Goal: Task Accomplishment & Management: Use online tool/utility

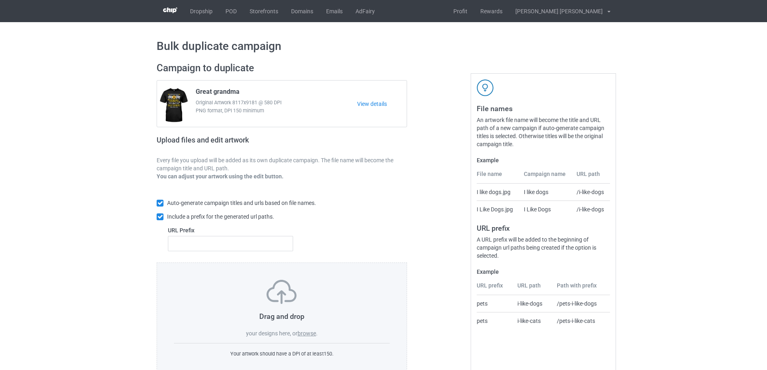
click at [310, 334] on label "browse" at bounding box center [307, 333] width 19 height 6
click at [0, 0] on input "browse" at bounding box center [0, 0] width 0 height 0
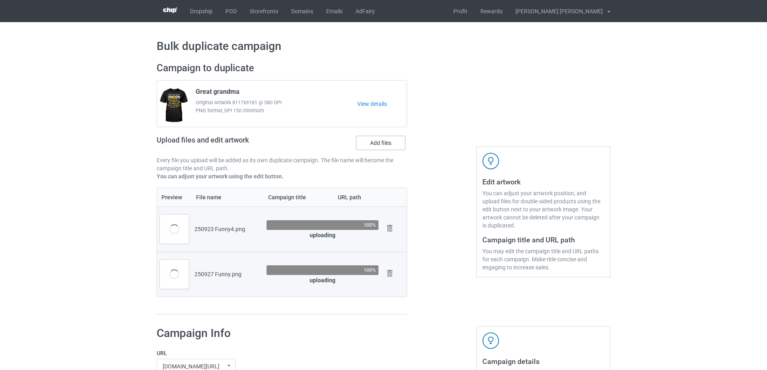
click at [381, 144] on label "Add files" at bounding box center [381, 143] width 50 height 14
click at [0, 0] on input "Add files" at bounding box center [0, 0] width 0 height 0
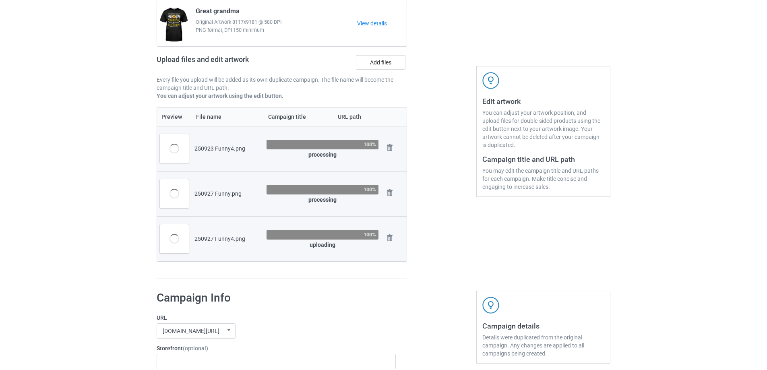
scroll to position [40, 0]
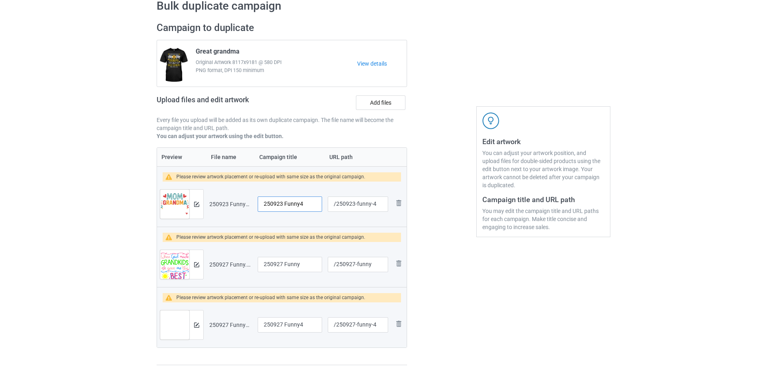
drag, startPoint x: 312, startPoint y: 202, endPoint x: 256, endPoint y: 203, distance: 55.6
click at [256, 203] on td "250923 Funny4" at bounding box center [290, 204] width 70 height 45
type input "Proud grandma"
drag, startPoint x: 306, startPoint y: 267, endPoint x: 248, endPoint y: 270, distance: 57.3
click at [248, 270] on tr "Preview and edit artwork 250927 Funny.png 250927 Funny /250927-funny Remove file" at bounding box center [282, 264] width 250 height 45
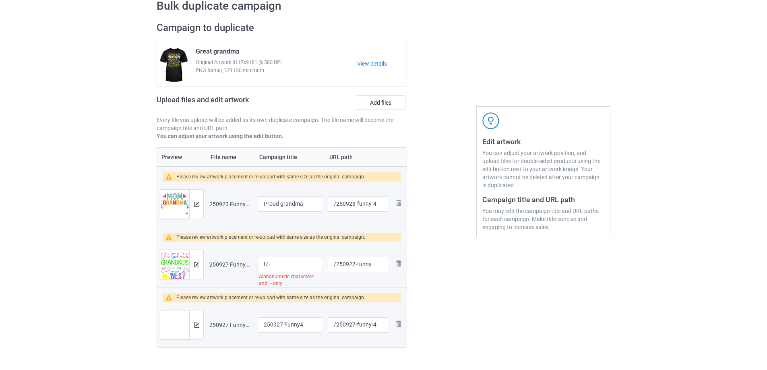
type input "Ư"
type input "When [DEMOGRAPHIC_DATA] made Grandkids"
drag, startPoint x: 307, startPoint y: 322, endPoint x: 224, endPoint y: 323, distance: 83.0
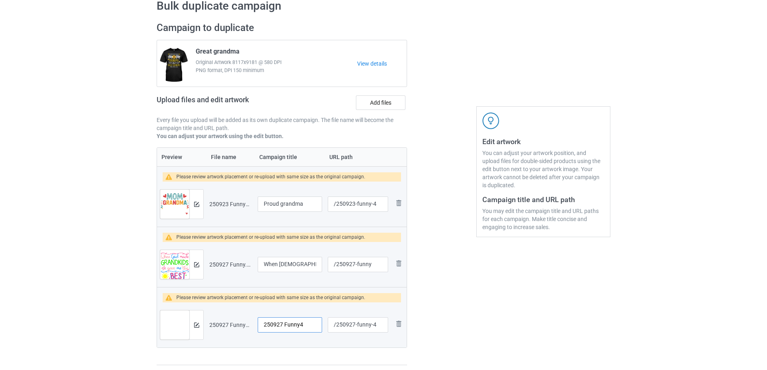
click at [224, 323] on tr "Preview and edit artwork 250927 Funny4.png 250927 Funny4 /250927-funny-4 Remove…" at bounding box center [282, 324] width 250 height 45
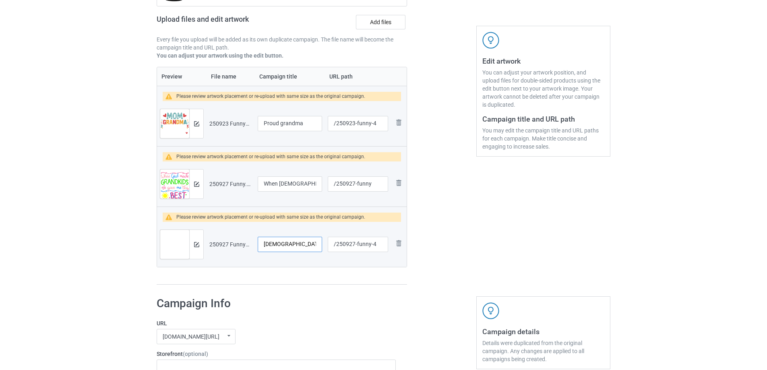
type input "[DEMOGRAPHIC_DATA] fix it"
drag, startPoint x: 356, startPoint y: 124, endPoint x: 372, endPoint y: 124, distance: 15.7
click at [372, 124] on input "/250923-funny-4" at bounding box center [358, 123] width 60 height 15
type input "/250923-4"
drag, startPoint x: 357, startPoint y: 185, endPoint x: 373, endPoint y: 187, distance: 15.9
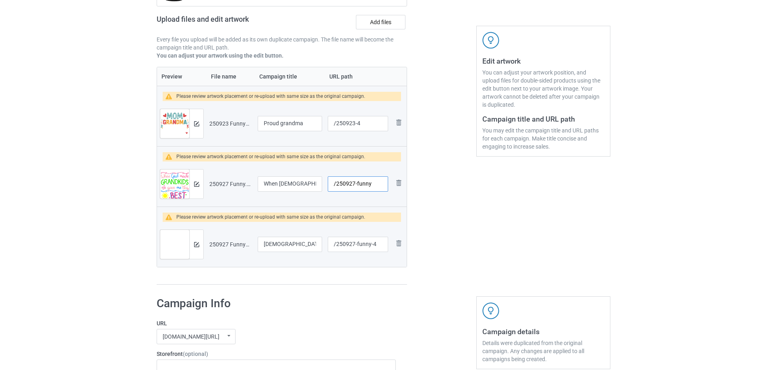
click at [373, 187] on input "/250927-funny" at bounding box center [358, 183] width 60 height 15
type input "/250927-1"
drag, startPoint x: 356, startPoint y: 245, endPoint x: 373, endPoint y: 246, distance: 17.0
click at [373, 246] on input "/250927-funny-4" at bounding box center [358, 244] width 60 height 15
type input "/250927-4"
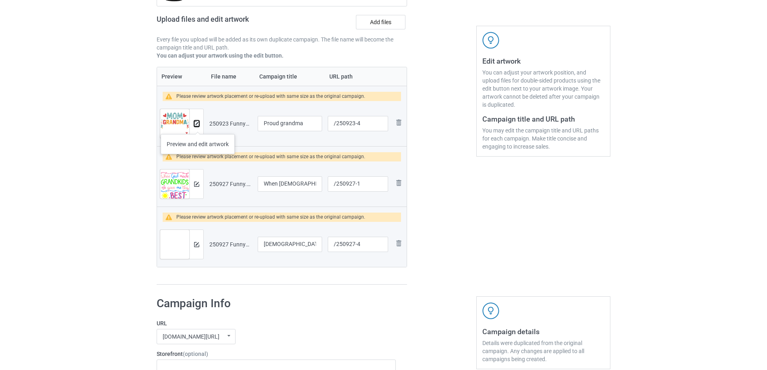
click at [198, 126] on img at bounding box center [196, 123] width 5 height 5
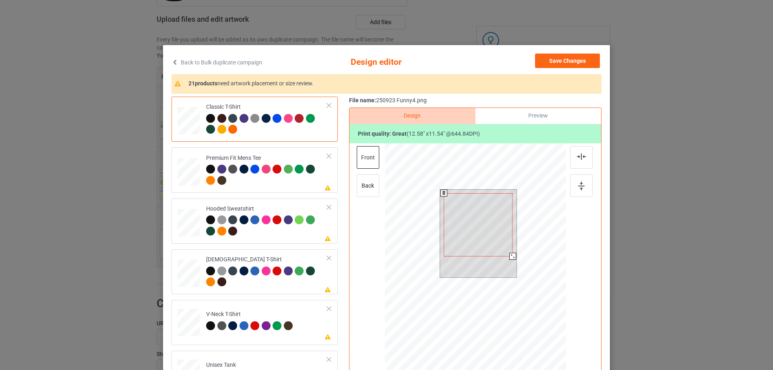
drag, startPoint x: 512, startPoint y: 259, endPoint x: 510, endPoint y: 254, distance: 5.4
click at [510, 254] on div at bounding box center [512, 256] width 7 height 7
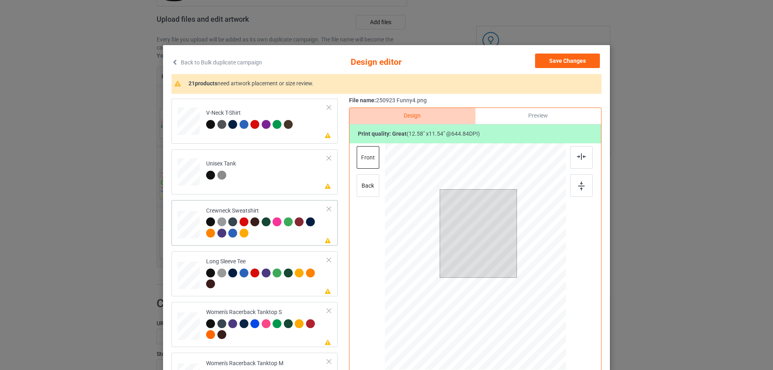
scroll to position [282, 0]
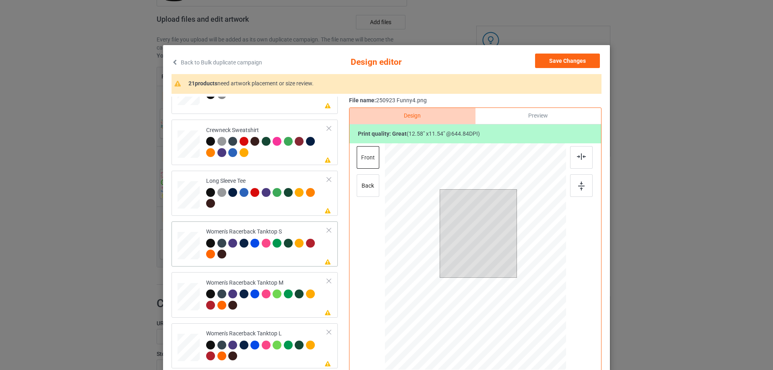
click at [191, 250] on div at bounding box center [189, 246] width 22 height 28
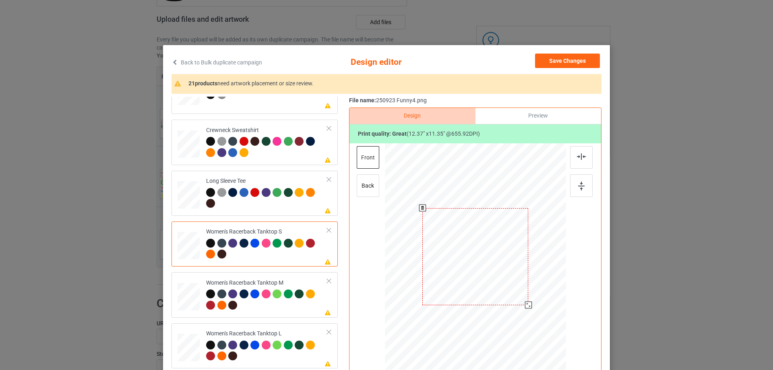
click at [527, 304] on div at bounding box center [475, 256] width 176 height 227
drag, startPoint x: 503, startPoint y: 289, endPoint x: 505, endPoint y: 297, distance: 7.8
click at [505, 297] on div at bounding box center [477, 263] width 102 height 93
click at [577, 159] on img at bounding box center [581, 156] width 9 height 6
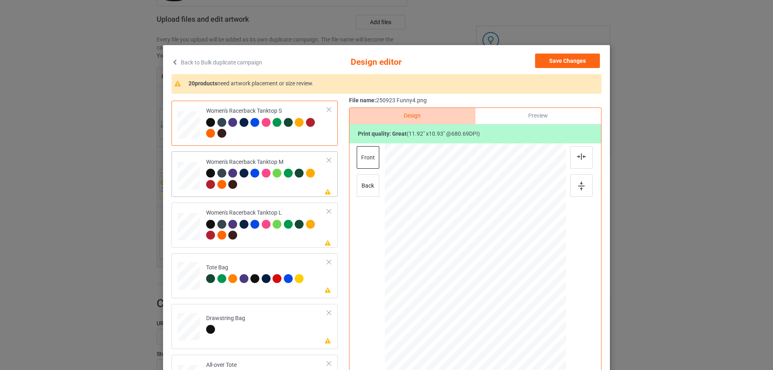
click at [183, 175] on div at bounding box center [189, 176] width 22 height 28
drag, startPoint x: 528, startPoint y: 308, endPoint x: 510, endPoint y: 292, distance: 23.9
click at [524, 299] on div at bounding box center [524, 301] width 7 height 7
drag, startPoint x: 505, startPoint y: 285, endPoint x: 506, endPoint y: 292, distance: 6.9
click at [506, 292] on div at bounding box center [476, 263] width 97 height 89
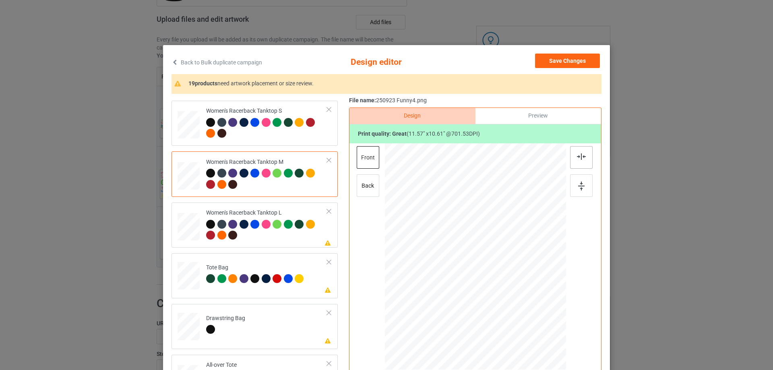
click at [580, 157] on img at bounding box center [581, 156] width 9 height 6
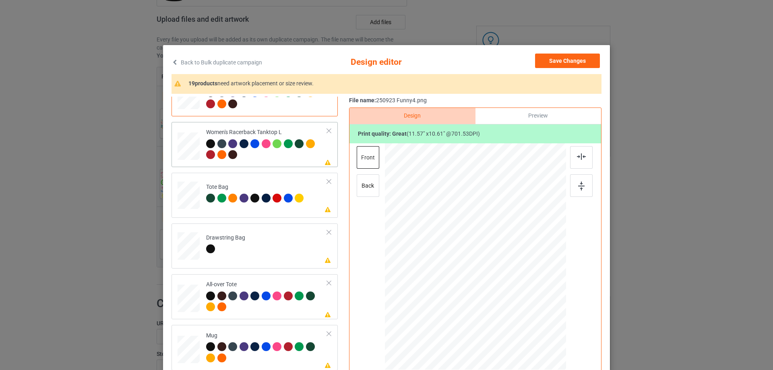
click at [188, 157] on div at bounding box center [189, 146] width 22 height 27
drag, startPoint x: 528, startPoint y: 306, endPoint x: 510, endPoint y: 290, distance: 23.4
click at [520, 296] on div at bounding box center [521, 299] width 7 height 7
click at [501, 291] on div at bounding box center [475, 265] width 91 height 83
click at [582, 157] on img at bounding box center [581, 156] width 9 height 6
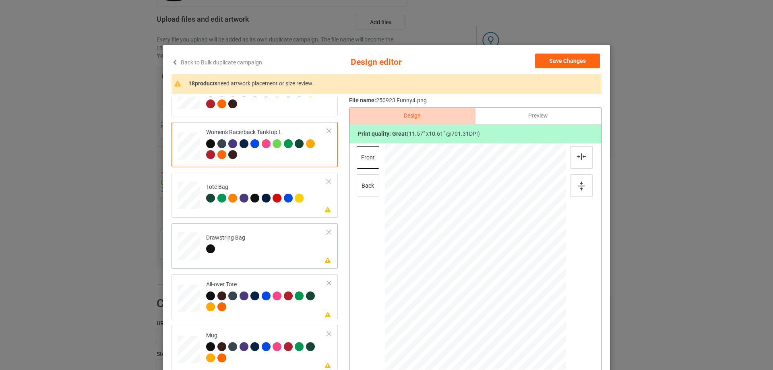
scroll to position [564, 0]
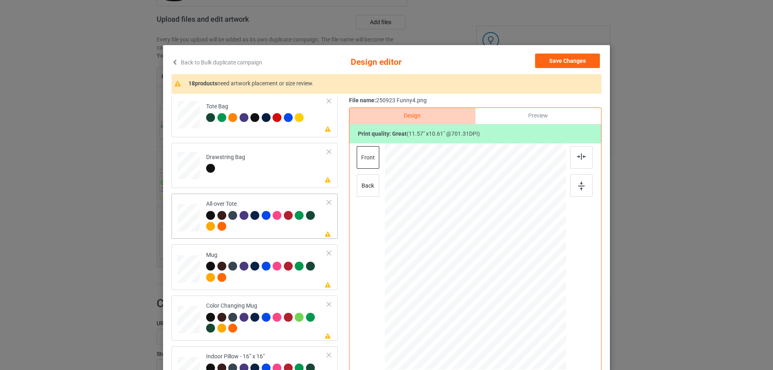
click at [193, 218] on div at bounding box center [189, 218] width 22 height 22
drag, startPoint x: 528, startPoint y: 306, endPoint x: 538, endPoint y: 327, distance: 23.1
click at [538, 327] on div at bounding box center [475, 256] width 181 height 181
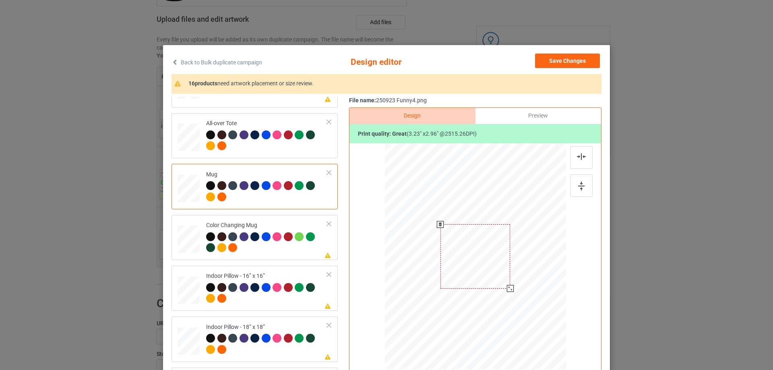
drag, startPoint x: 528, startPoint y: 306, endPoint x: 512, endPoint y: 284, distance: 27.5
click at [512, 284] on div at bounding box center [475, 256] width 181 height 75
drag, startPoint x: 478, startPoint y: 268, endPoint x: 528, endPoint y: 268, distance: 49.9
click at [528, 268] on div at bounding box center [526, 257] width 70 height 64
click at [584, 187] on div at bounding box center [581, 185] width 23 height 23
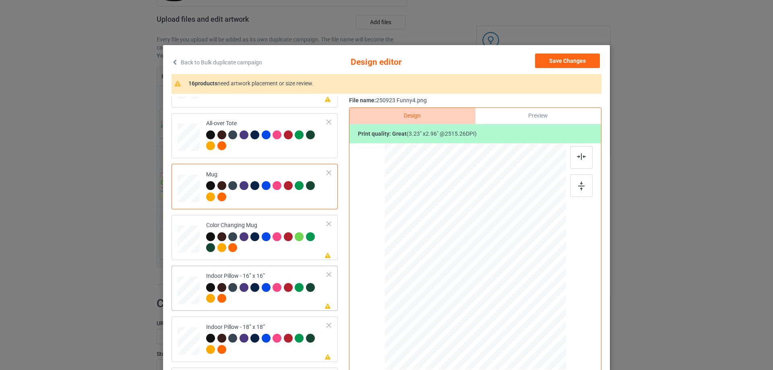
scroll to position [725, 0]
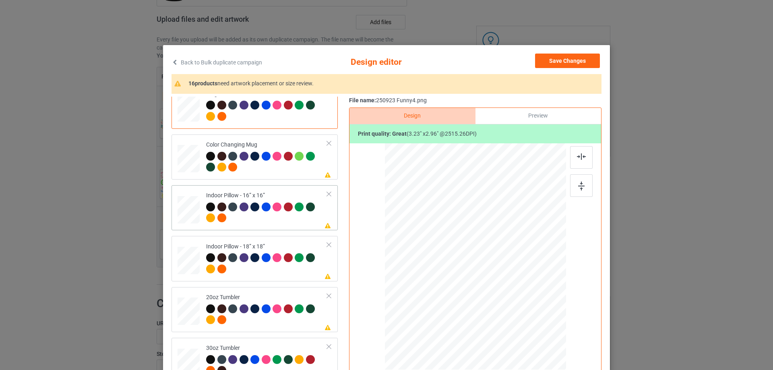
click at [190, 213] on div at bounding box center [189, 210] width 22 height 22
drag, startPoint x: 527, startPoint y: 306, endPoint x: 536, endPoint y: 316, distance: 13.4
click at [536, 316] on div at bounding box center [539, 315] width 7 height 7
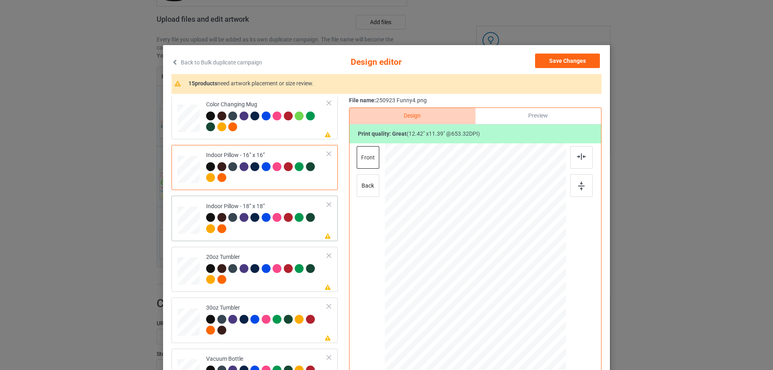
click at [193, 220] on div at bounding box center [189, 220] width 22 height 22
drag, startPoint x: 528, startPoint y: 307, endPoint x: 537, endPoint y: 319, distance: 15.5
click at [538, 319] on div at bounding box center [541, 316] width 7 height 7
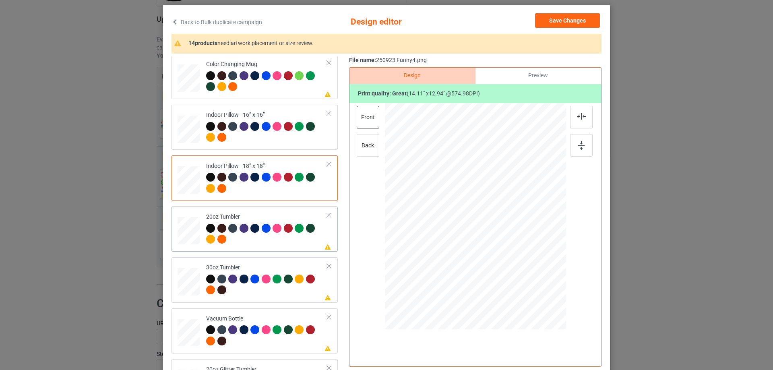
click at [194, 234] on div at bounding box center [188, 231] width 21 height 13
drag, startPoint x: 524, startPoint y: 263, endPoint x: 508, endPoint y: 243, distance: 26.1
click at [508, 243] on div at bounding box center [475, 216] width 172 height 104
drag, startPoint x: 492, startPoint y: 233, endPoint x: 451, endPoint y: 228, distance: 41.0
click at [451, 228] on div at bounding box center [434, 212] width 65 height 60
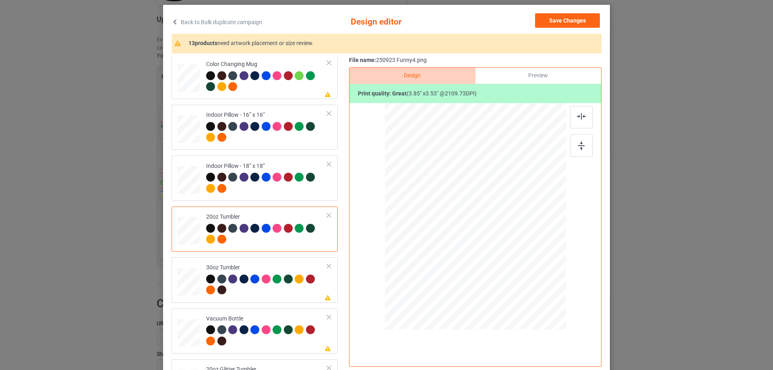
scroll to position [799, 0]
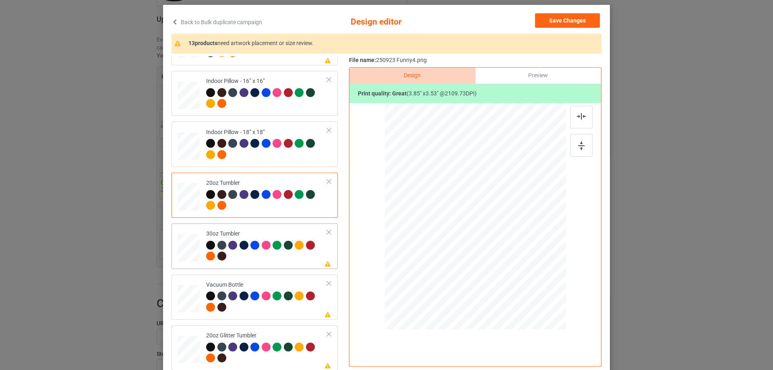
click at [194, 253] on div at bounding box center [188, 248] width 21 height 12
drag, startPoint x: 528, startPoint y: 265, endPoint x: 501, endPoint y: 246, distance: 33.4
click at [504, 249] on div at bounding box center [507, 246] width 7 height 7
drag, startPoint x: 491, startPoint y: 234, endPoint x: 447, endPoint y: 232, distance: 44.0
click at [447, 232] on div at bounding box center [431, 213] width 64 height 59
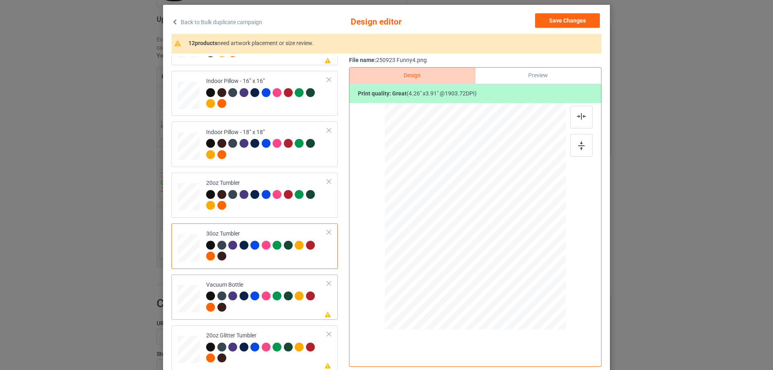
scroll to position [95, 0]
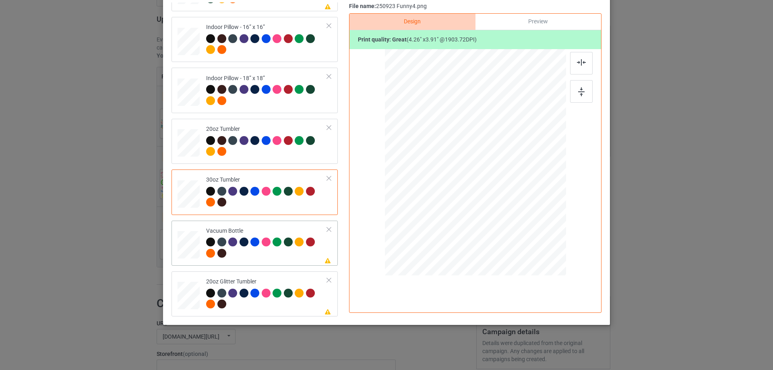
click at [198, 246] on td at bounding box center [190, 243] width 24 height 39
drag, startPoint x: 525, startPoint y: 210, endPoint x: 501, endPoint y: 192, distance: 29.9
click at [502, 192] on div at bounding box center [505, 190] width 7 height 7
drag, startPoint x: 453, startPoint y: 172, endPoint x: 440, endPoint y: 169, distance: 13.8
click at [440, 169] on div at bounding box center [432, 162] width 60 height 56
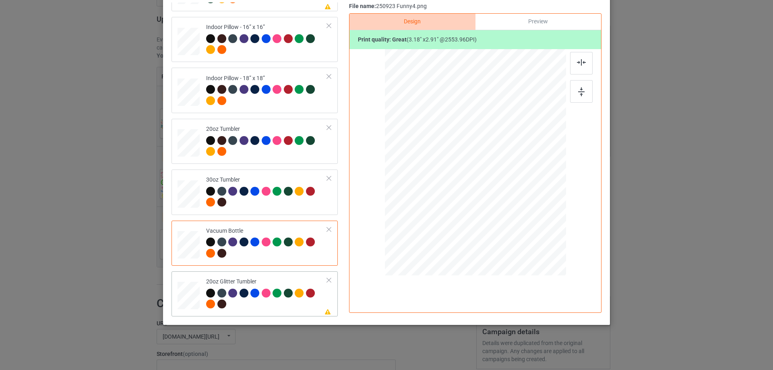
click at [189, 302] on div at bounding box center [188, 296] width 21 height 18
drag, startPoint x: 524, startPoint y: 211, endPoint x: 484, endPoint y: 185, distance: 47.9
click at [509, 194] on div at bounding box center [511, 195] width 7 height 7
drag, startPoint x: 484, startPoint y: 185, endPoint x: 443, endPoint y: 159, distance: 48.7
click at [443, 159] on div at bounding box center [434, 136] width 69 height 63
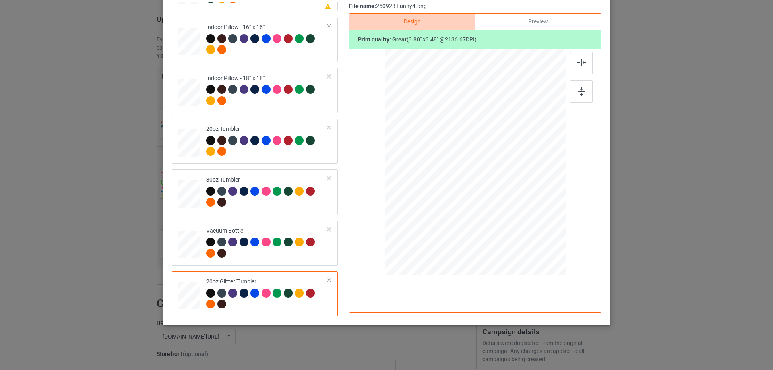
scroll to position [0, 0]
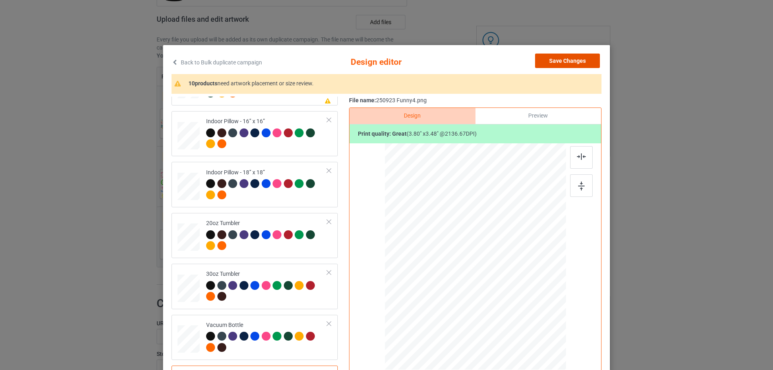
click at [564, 60] on button "Save Changes" at bounding box center [567, 61] width 65 height 14
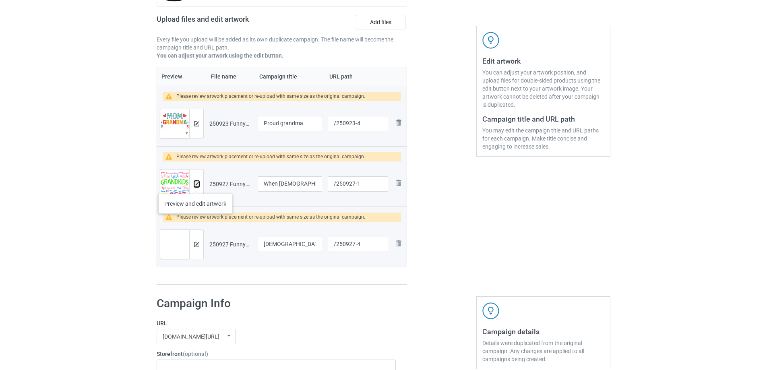
click at [195, 186] on img at bounding box center [196, 184] width 5 height 5
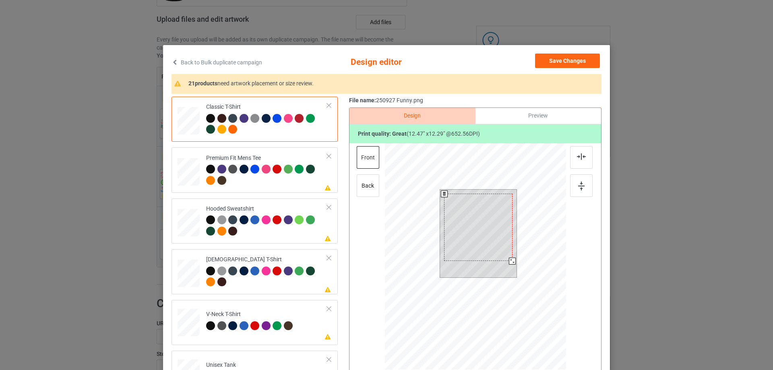
drag, startPoint x: 514, startPoint y: 267, endPoint x: 509, endPoint y: 262, distance: 6.6
click at [509, 262] on div at bounding box center [512, 261] width 7 height 7
click at [492, 253] on div at bounding box center [479, 225] width 68 height 66
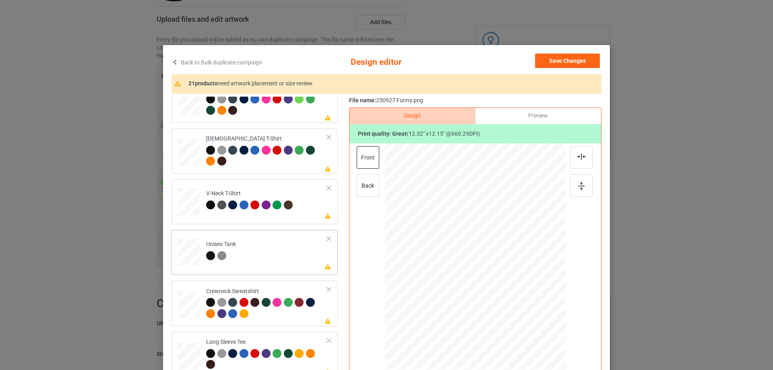
scroll to position [242, 0]
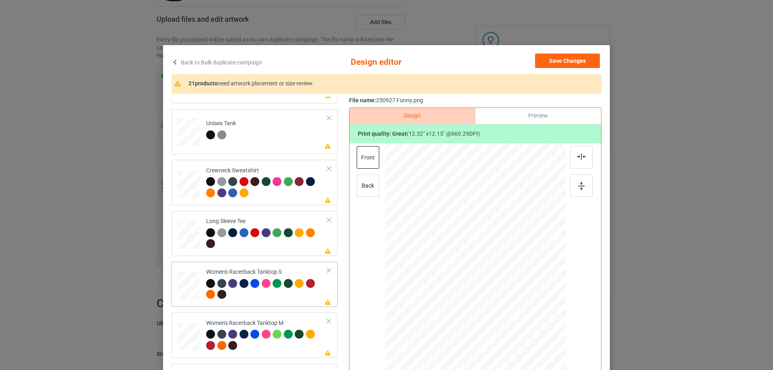
click at [178, 298] on div at bounding box center [189, 286] width 22 height 28
drag, startPoint x: 526, startPoint y: 310, endPoint x: 522, endPoint y: 300, distance: 11.4
click at [524, 301] on div at bounding box center [475, 256] width 176 height 227
drag, startPoint x: 504, startPoint y: 279, endPoint x: 504, endPoint y: 288, distance: 8.5
click at [504, 288] on div at bounding box center [475, 264] width 95 height 93
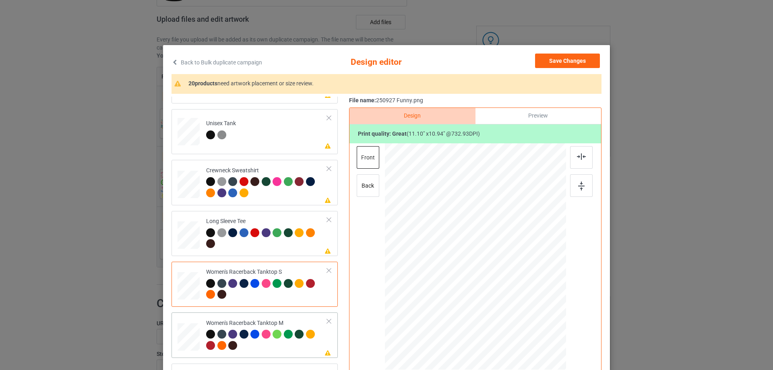
scroll to position [322, 0]
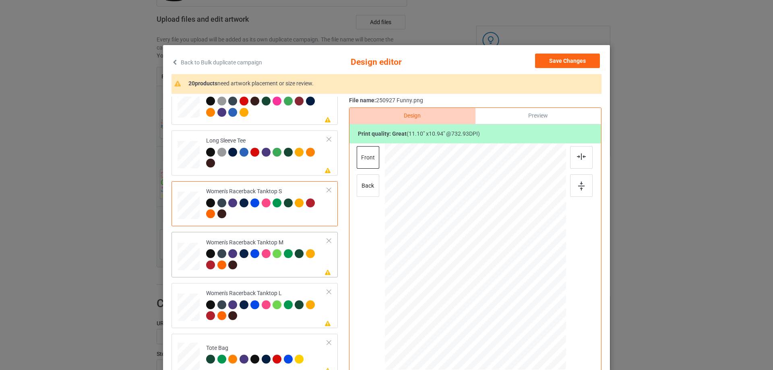
click at [195, 257] on div at bounding box center [189, 257] width 22 height 28
drag, startPoint x: 527, startPoint y: 309, endPoint x: 495, endPoint y: 277, distance: 45.3
click at [521, 296] on div at bounding box center [475, 256] width 181 height 227
drag, startPoint x: 495, startPoint y: 277, endPoint x: 493, endPoint y: 286, distance: 8.1
click at [493, 286] on div at bounding box center [474, 265] width 89 height 88
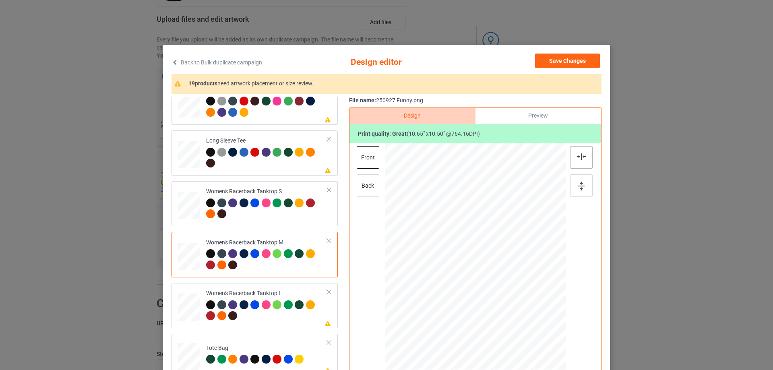
click at [579, 159] on img at bounding box center [581, 156] width 9 height 6
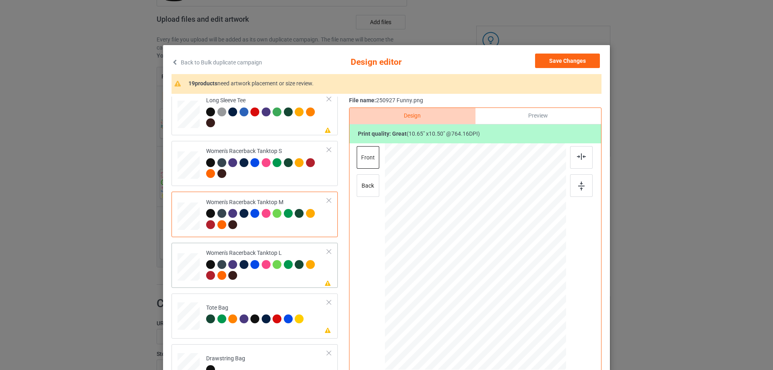
click at [184, 267] on div at bounding box center [189, 267] width 22 height 27
drag, startPoint x: 528, startPoint y: 312, endPoint x: 522, endPoint y: 300, distance: 12.8
click at [522, 300] on div at bounding box center [475, 257] width 181 height 216
drag, startPoint x: 489, startPoint y: 263, endPoint x: 489, endPoint y: 273, distance: 9.7
click at [489, 273] on div at bounding box center [475, 266] width 92 height 91
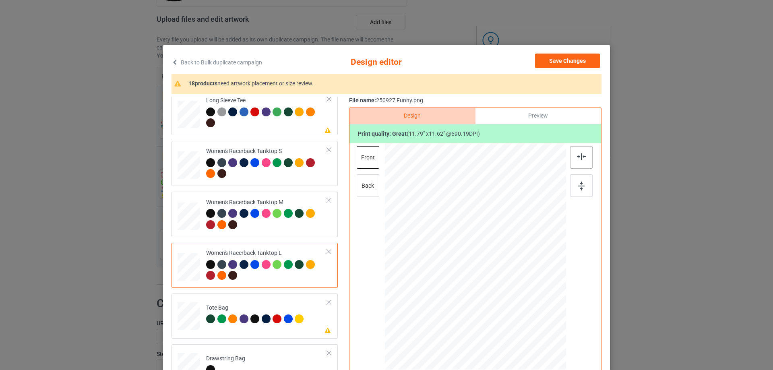
click at [581, 159] on img at bounding box center [581, 156] width 9 height 6
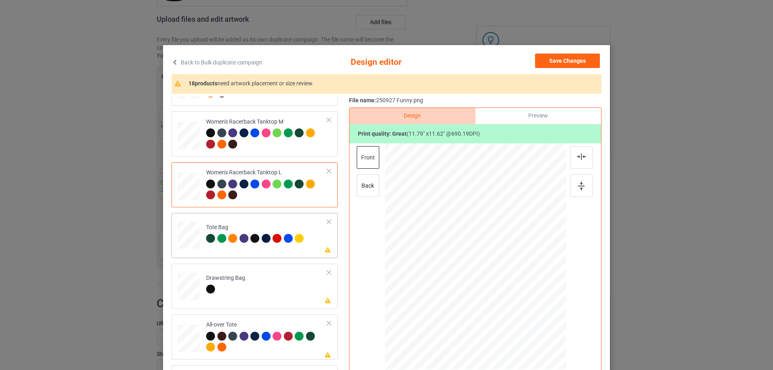
click at [187, 246] on div at bounding box center [189, 240] width 10 height 12
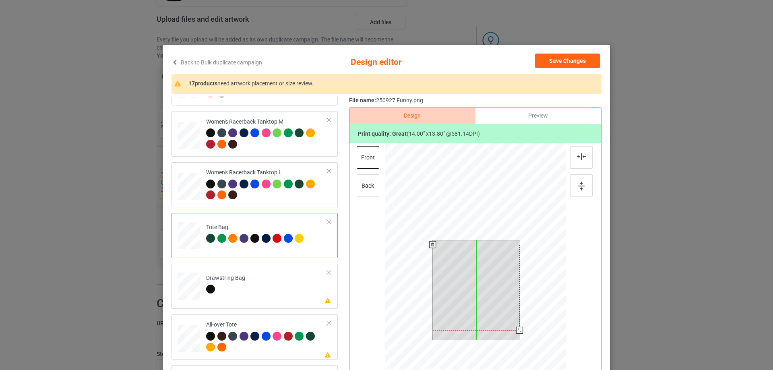
drag, startPoint x: 493, startPoint y: 295, endPoint x: 493, endPoint y: 299, distance: 4.4
click at [493, 299] on div at bounding box center [476, 288] width 87 height 86
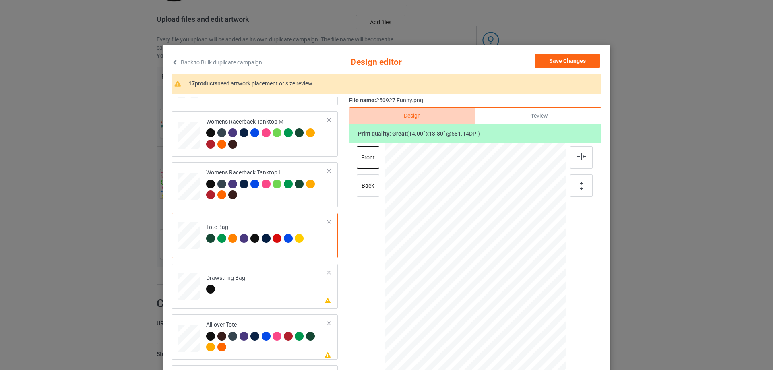
scroll to position [483, 0]
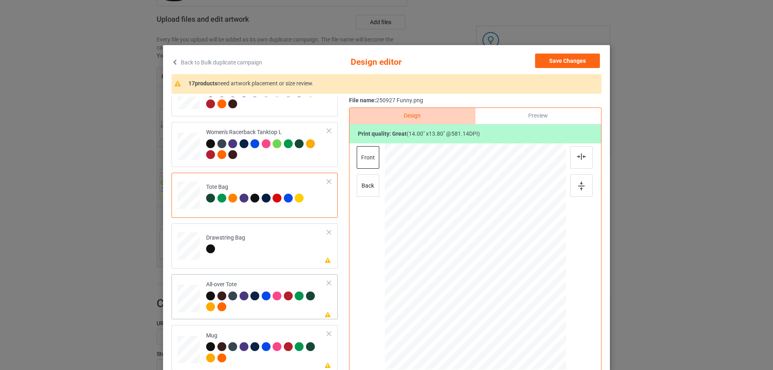
click at [193, 292] on div at bounding box center [189, 299] width 22 height 22
drag, startPoint x: 525, startPoint y: 310, endPoint x: 540, endPoint y: 329, distance: 23.5
click at [540, 329] on div at bounding box center [475, 256] width 181 height 181
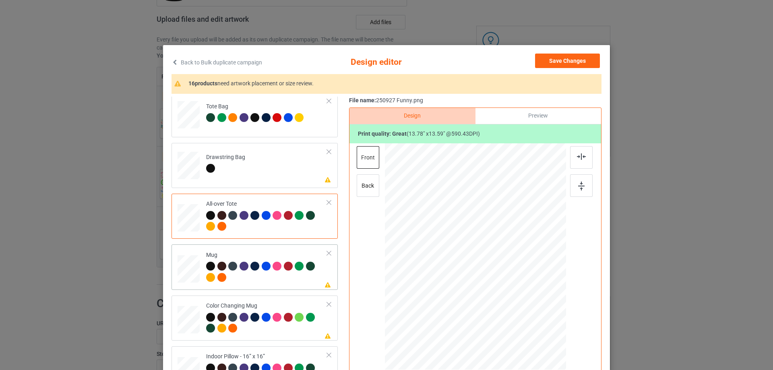
click at [183, 270] on div at bounding box center [189, 269] width 22 height 9
drag, startPoint x: 526, startPoint y: 311, endPoint x: 483, endPoint y: 277, distance: 54.7
click at [506, 283] on div at bounding box center [475, 256] width 181 height 75
drag, startPoint x: 483, startPoint y: 277, endPoint x: 534, endPoint y: 274, distance: 50.8
click at [534, 274] on div at bounding box center [526, 254] width 61 height 60
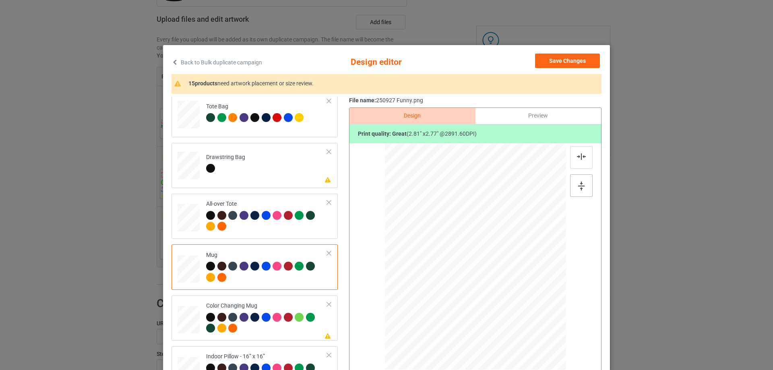
click at [585, 187] on div at bounding box center [581, 185] width 23 height 23
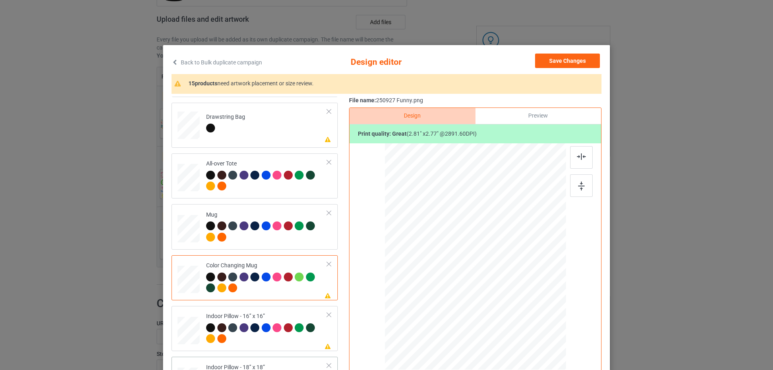
scroll to position [685, 0]
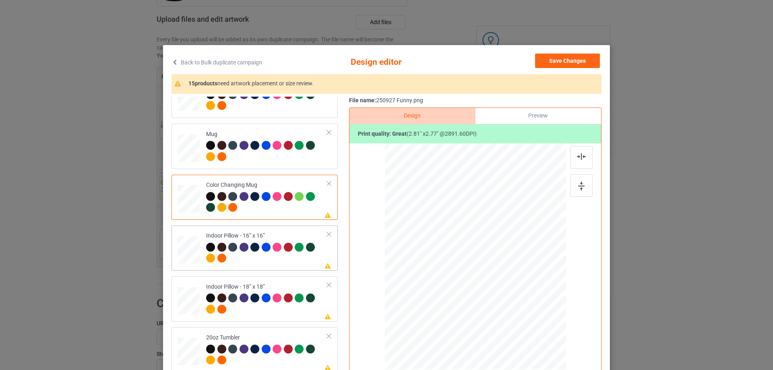
click at [188, 256] on div at bounding box center [189, 250] width 22 height 22
drag, startPoint x: 527, startPoint y: 313, endPoint x: 539, endPoint y: 319, distance: 14.2
click at [539, 319] on div at bounding box center [539, 319] width 7 height 7
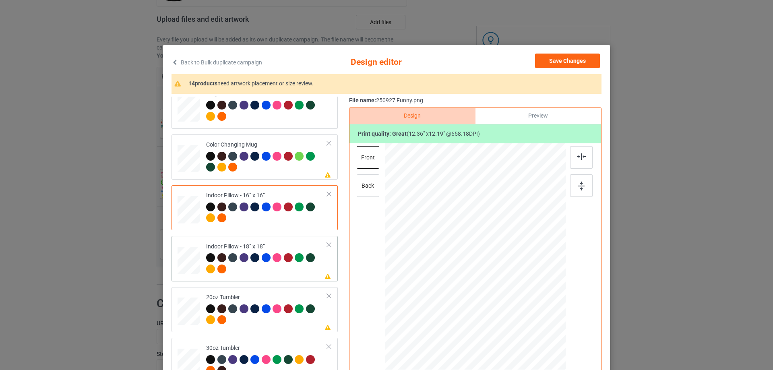
click at [185, 260] on div at bounding box center [189, 261] width 22 height 22
drag, startPoint x: 527, startPoint y: 310, endPoint x: 538, endPoint y: 316, distance: 12.4
click at [538, 316] on div at bounding box center [538, 318] width 7 height 7
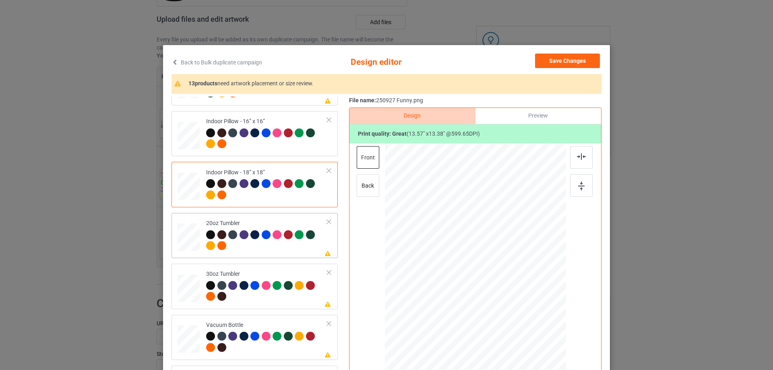
click at [189, 233] on div at bounding box center [188, 237] width 21 height 13
drag, startPoint x: 528, startPoint y: 306, endPoint x: 518, endPoint y: 299, distance: 12.6
click at [518, 299] on div at bounding box center [475, 257] width 172 height 104
drag, startPoint x: 525, startPoint y: 308, endPoint x: 504, endPoint y: 284, distance: 32.8
click at [509, 290] on div at bounding box center [512, 293] width 7 height 7
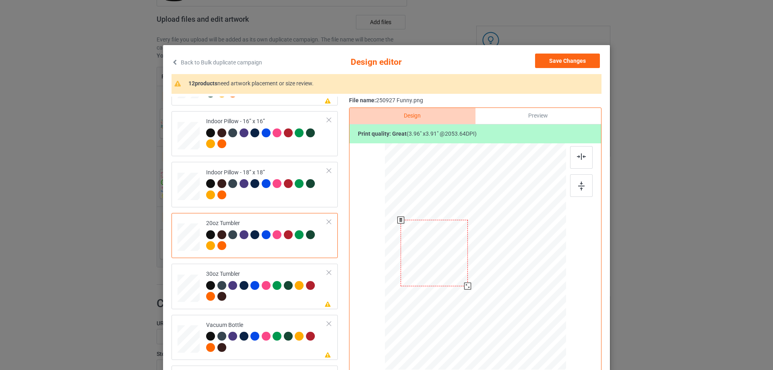
drag, startPoint x: 461, startPoint y: 280, endPoint x: 456, endPoint y: 277, distance: 5.8
click at [456, 277] on div at bounding box center [434, 253] width 67 height 66
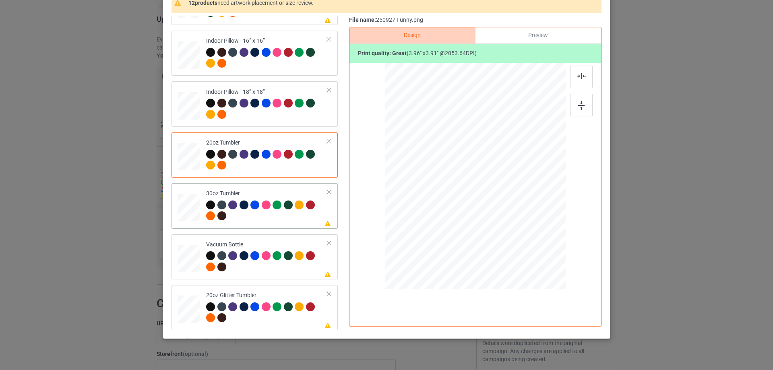
click at [191, 213] on div at bounding box center [188, 208] width 21 height 12
drag, startPoint x: 526, startPoint y: 229, endPoint x: 507, endPoint y: 205, distance: 29.8
click at [507, 205] on div at bounding box center [507, 207] width 7 height 7
click at [453, 196] on div at bounding box center [434, 174] width 64 height 63
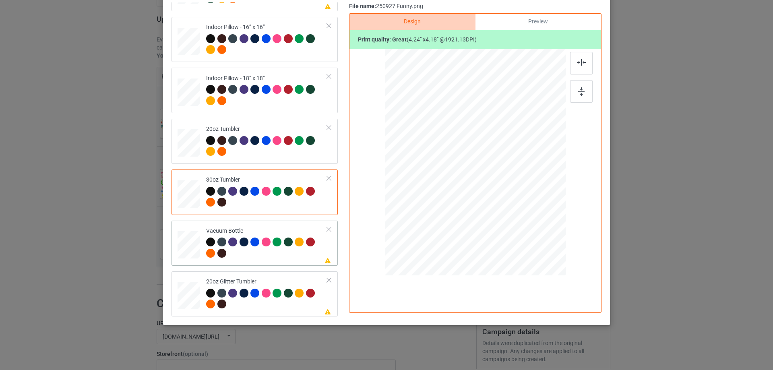
click at [188, 228] on td at bounding box center [190, 243] width 24 height 39
drag, startPoint x: 524, startPoint y: 213, endPoint x: 507, endPoint y: 189, distance: 28.7
click at [508, 190] on div at bounding box center [476, 162] width 174 height 93
drag, startPoint x: 455, startPoint y: 183, endPoint x: 448, endPoint y: 182, distance: 7.3
click at [448, 182] on div at bounding box center [431, 160] width 65 height 64
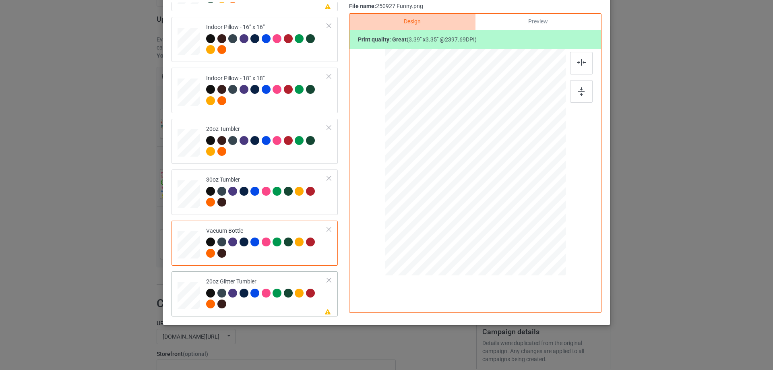
click at [198, 292] on td at bounding box center [190, 294] width 24 height 39
drag, startPoint x: 524, startPoint y: 213, endPoint x: 502, endPoint y: 190, distance: 31.9
click at [505, 192] on div at bounding box center [508, 195] width 7 height 7
drag, startPoint x: 451, startPoint y: 167, endPoint x: 452, endPoint y: 156, distance: 10.5
click at [452, 156] on div at bounding box center [435, 137] width 60 height 59
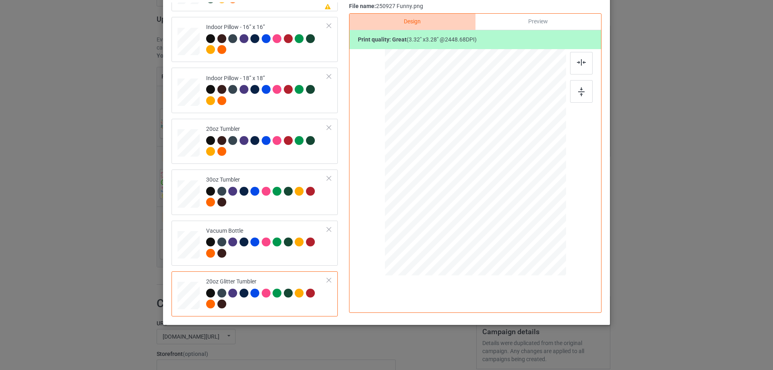
scroll to position [54, 0]
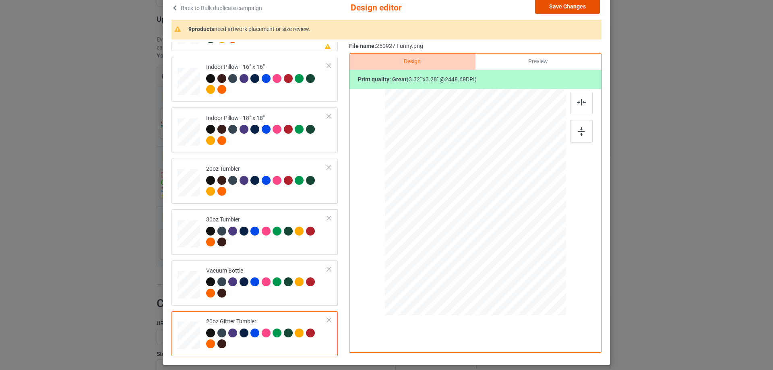
click at [587, 6] on button "Save Changes" at bounding box center [567, 6] width 65 height 14
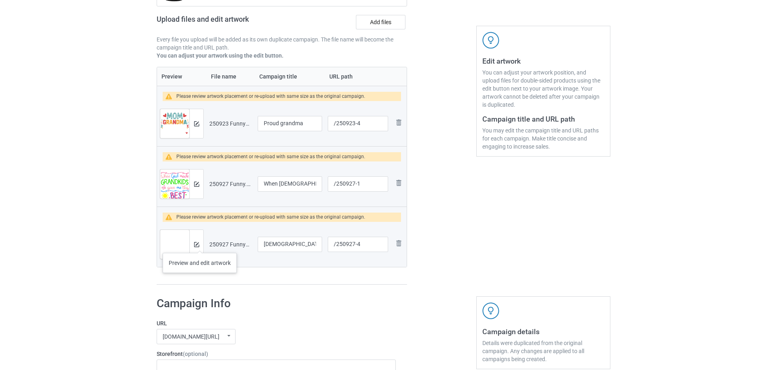
click at [200, 245] on div at bounding box center [196, 244] width 14 height 29
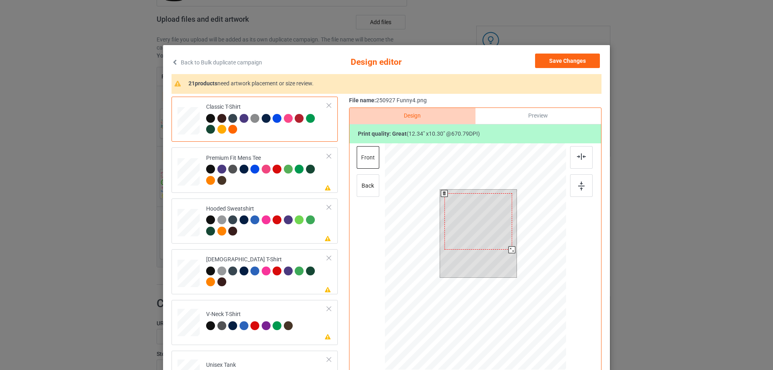
drag, startPoint x: 513, startPoint y: 255, endPoint x: 509, endPoint y: 249, distance: 6.1
click at [509, 249] on div at bounding box center [512, 249] width 7 height 7
click at [497, 243] on div at bounding box center [479, 219] width 68 height 56
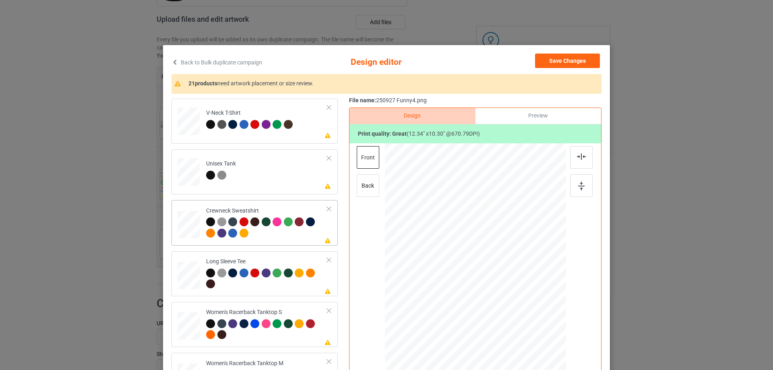
scroll to position [242, 0]
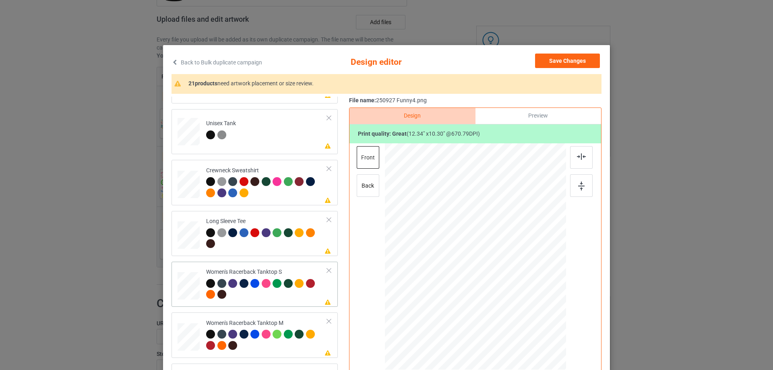
click at [189, 266] on td at bounding box center [190, 284] width 24 height 39
click at [524, 300] on div at bounding box center [525, 298] width 7 height 7
click at [504, 292] on div at bounding box center [475, 259] width 100 height 84
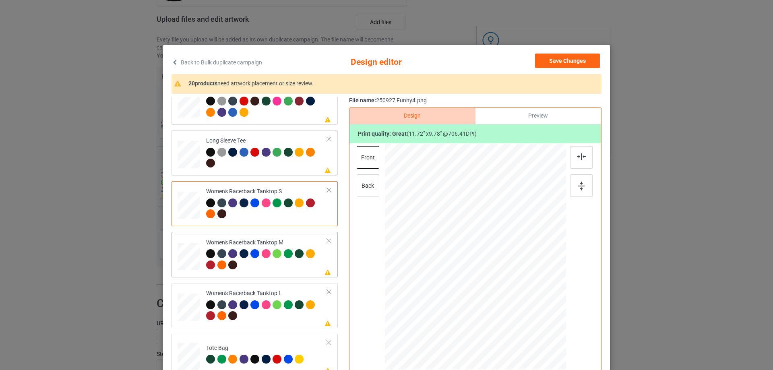
click at [195, 254] on div at bounding box center [189, 257] width 22 height 28
drag, startPoint x: 526, startPoint y: 301, endPoint x: 521, endPoint y: 294, distance: 8.7
click at [521, 294] on div at bounding box center [523, 296] width 7 height 7
click at [504, 284] on div at bounding box center [476, 259] width 96 height 80
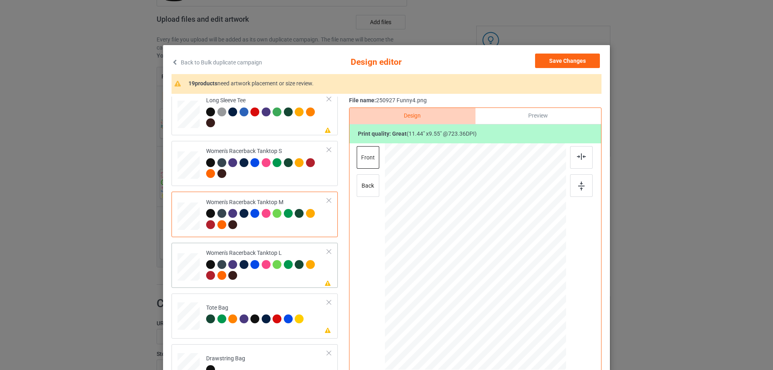
click at [197, 262] on td at bounding box center [190, 265] width 24 height 39
drag, startPoint x: 527, startPoint y: 302, endPoint x: 509, endPoint y: 292, distance: 20.4
click at [521, 296] on div at bounding box center [524, 297] width 7 height 7
drag, startPoint x: 495, startPoint y: 284, endPoint x: 493, endPoint y: 290, distance: 6.5
click at [493, 290] on div at bounding box center [473, 263] width 95 height 79
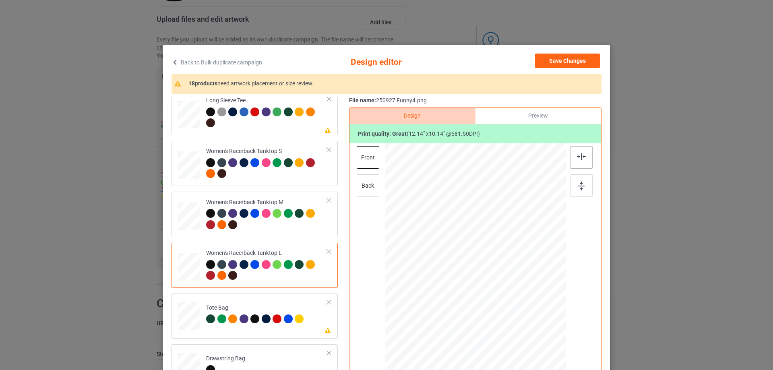
click at [577, 160] on img at bounding box center [581, 156] width 9 height 6
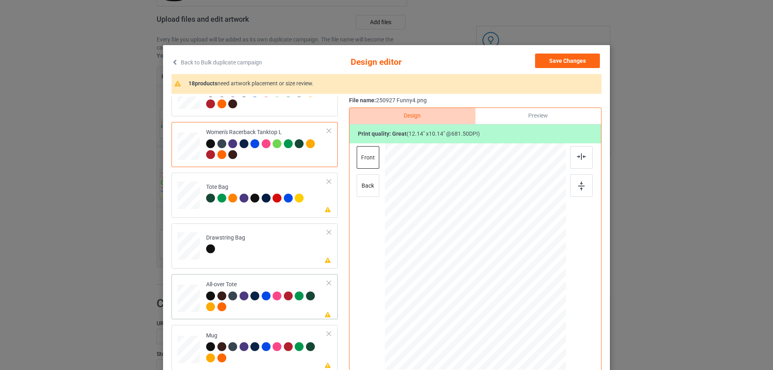
click at [193, 293] on div at bounding box center [189, 299] width 22 height 22
drag, startPoint x: 526, startPoint y: 302, endPoint x: 539, endPoint y: 321, distance: 22.2
click at [539, 321] on div at bounding box center [475, 256] width 181 height 181
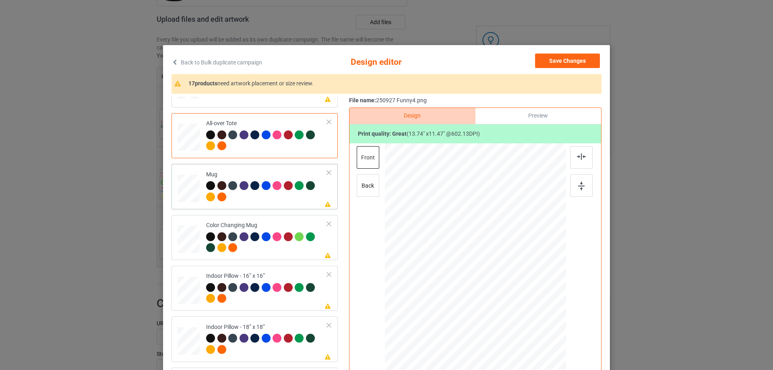
click at [202, 187] on td "Please review artwork placement Mug" at bounding box center [267, 186] width 130 height 39
drag, startPoint x: 526, startPoint y: 302, endPoint x: 505, endPoint y: 274, distance: 34.6
click at [505, 274] on div at bounding box center [475, 256] width 181 height 75
drag, startPoint x: 477, startPoint y: 266, endPoint x: 528, endPoint y: 263, distance: 50.4
click at [528, 263] on div at bounding box center [526, 254] width 58 height 48
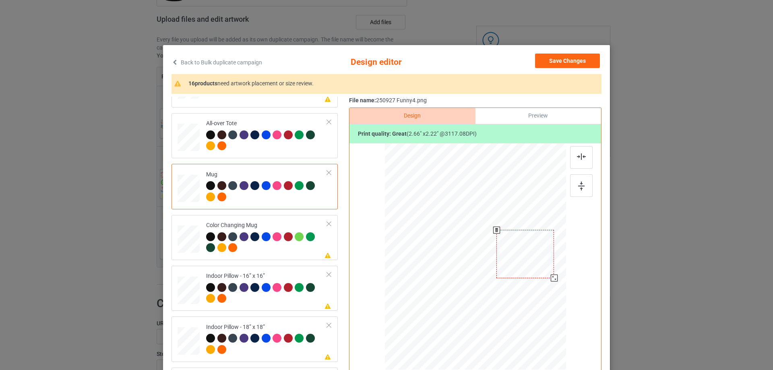
drag, startPoint x: 526, startPoint y: 264, endPoint x: 549, endPoint y: 224, distance: 46.2
click at [527, 265] on div at bounding box center [526, 254] width 58 height 48
click at [580, 188] on img at bounding box center [581, 186] width 6 height 9
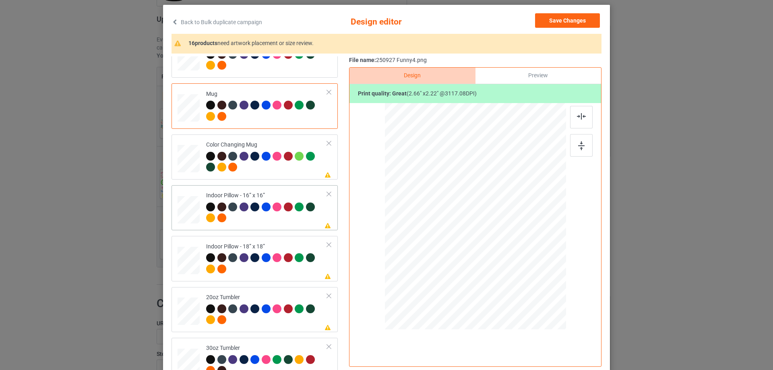
click at [196, 224] on div at bounding box center [189, 211] width 22 height 30
drag, startPoint x: 528, startPoint y: 263, endPoint x: 534, endPoint y: 268, distance: 8.0
click at [534, 268] on div at bounding box center [535, 266] width 7 height 7
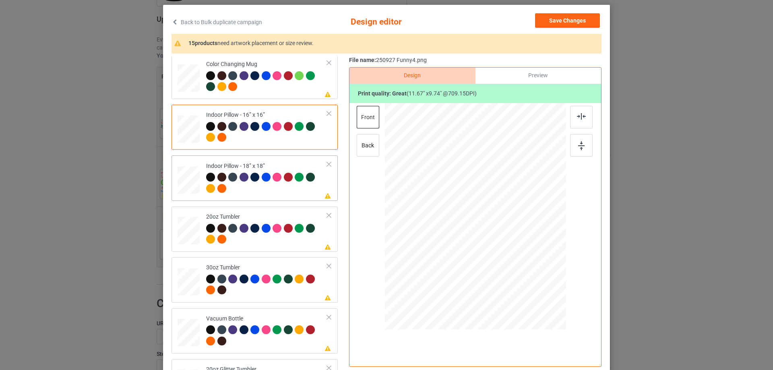
click at [191, 173] on div at bounding box center [189, 180] width 22 height 22
drag, startPoint x: 524, startPoint y: 262, endPoint x: 536, endPoint y: 270, distance: 14.3
click at [536, 269] on div at bounding box center [539, 269] width 7 height 7
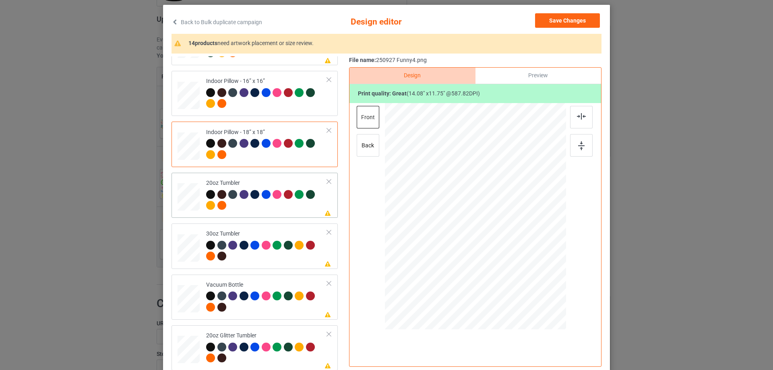
click at [188, 196] on div at bounding box center [188, 197] width 21 height 13
click at [326, 183] on div at bounding box center [329, 182] width 6 height 6
click at [178, 200] on div at bounding box center [189, 197] width 22 height 22
click at [185, 252] on div at bounding box center [188, 248] width 21 height 12
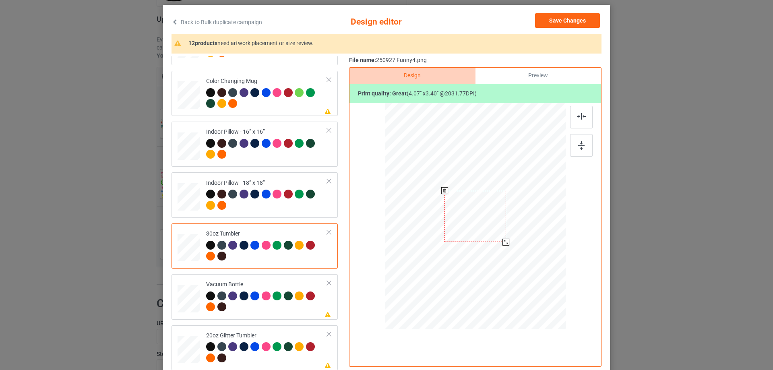
drag, startPoint x: 528, startPoint y: 262, endPoint x: 479, endPoint y: 232, distance: 57.5
click at [504, 244] on div at bounding box center [506, 242] width 7 height 7
drag, startPoint x: 479, startPoint y: 232, endPoint x: 438, endPoint y: 225, distance: 42.0
click at [438, 225] on div at bounding box center [434, 209] width 61 height 51
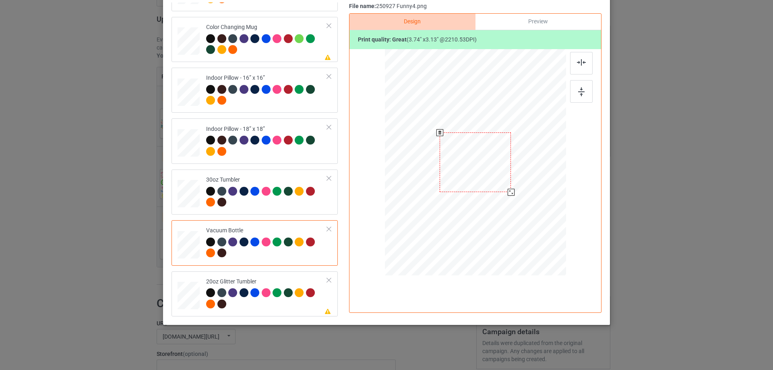
drag, startPoint x: 524, startPoint y: 205, endPoint x: 506, endPoint y: 194, distance: 21.3
click at [508, 194] on div at bounding box center [511, 192] width 7 height 7
click at [498, 186] on div at bounding box center [475, 162] width 71 height 60
drag, startPoint x: 509, startPoint y: 193, endPoint x: 503, endPoint y: 188, distance: 7.7
click at [503, 188] on div at bounding box center [505, 187] width 7 height 7
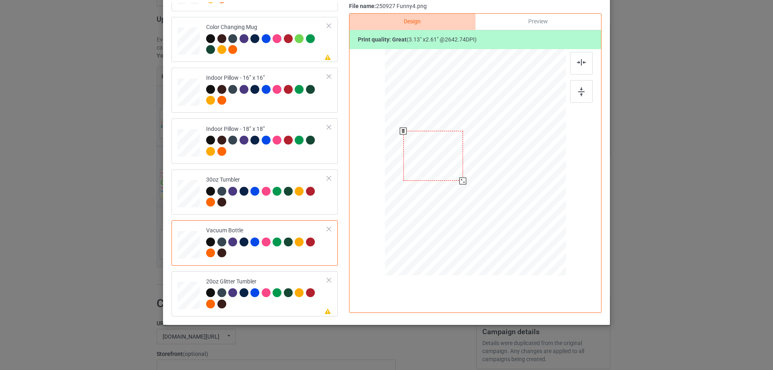
drag, startPoint x: 496, startPoint y: 182, endPoint x: 453, endPoint y: 176, distance: 42.8
click at [453, 176] on div at bounding box center [434, 156] width 60 height 50
click at [193, 295] on div at bounding box center [188, 296] width 21 height 18
drag, startPoint x: 524, startPoint y: 206, endPoint x: 501, endPoint y: 187, distance: 29.8
click at [501, 187] on div at bounding box center [504, 186] width 7 height 7
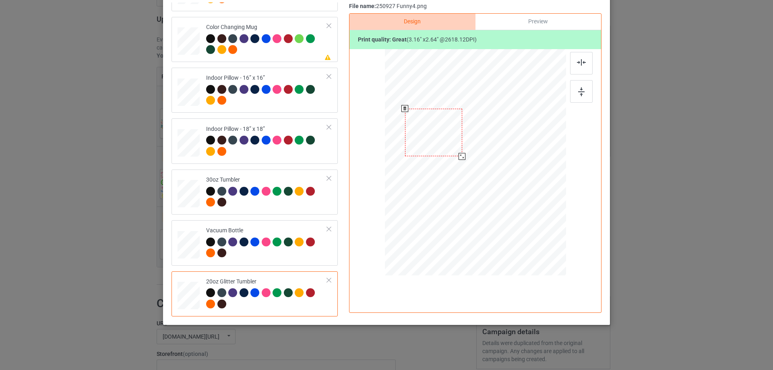
drag, startPoint x: 444, startPoint y: 154, endPoint x: 449, endPoint y: 149, distance: 6.6
click at [449, 149] on div at bounding box center [433, 133] width 57 height 48
click at [463, 161] on div at bounding box center [465, 158] width 7 height 7
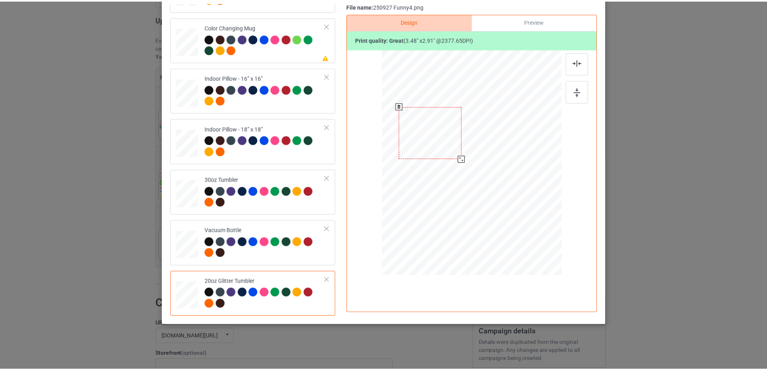
scroll to position [0, 0]
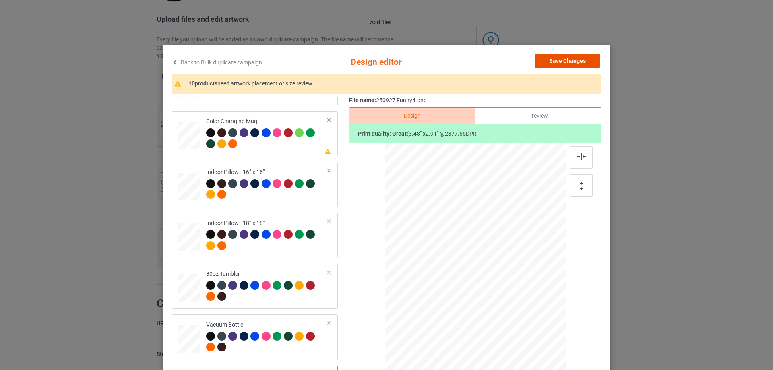
click at [577, 64] on button "Save Changes" at bounding box center [567, 61] width 65 height 14
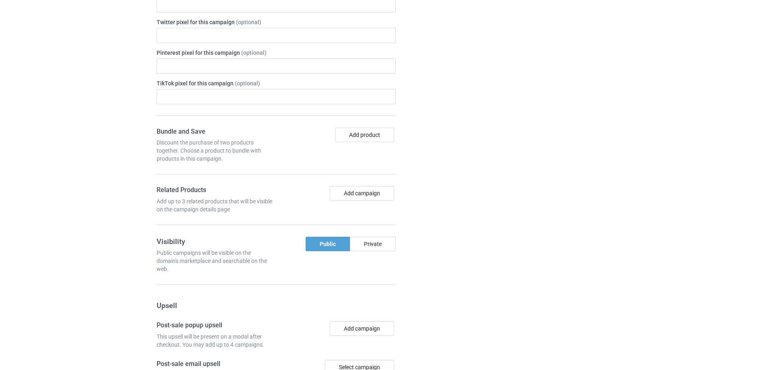
scroll to position [792, 0]
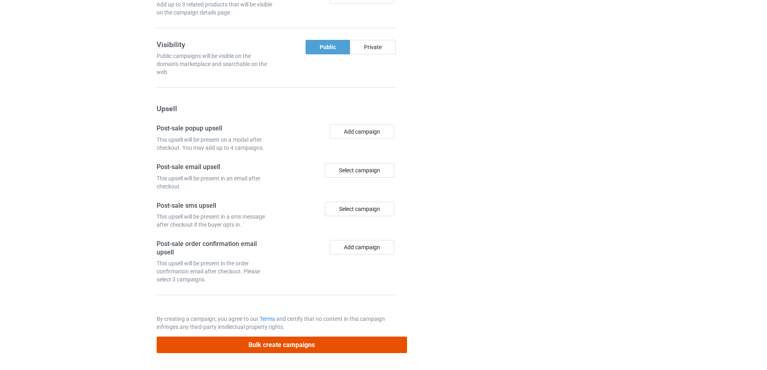
click at [273, 348] on button "Bulk create campaigns" at bounding box center [282, 345] width 250 height 17
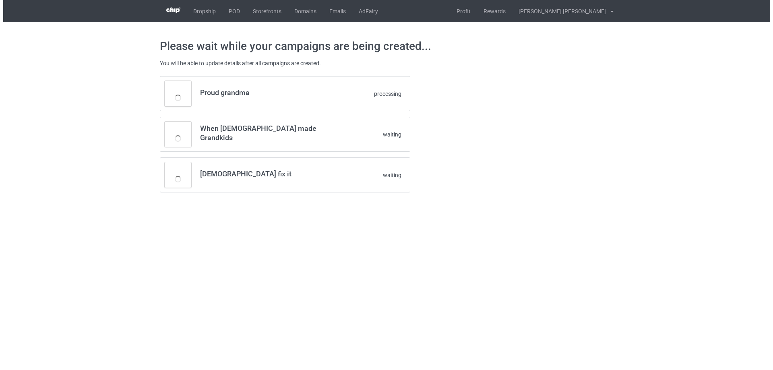
scroll to position [0, 0]
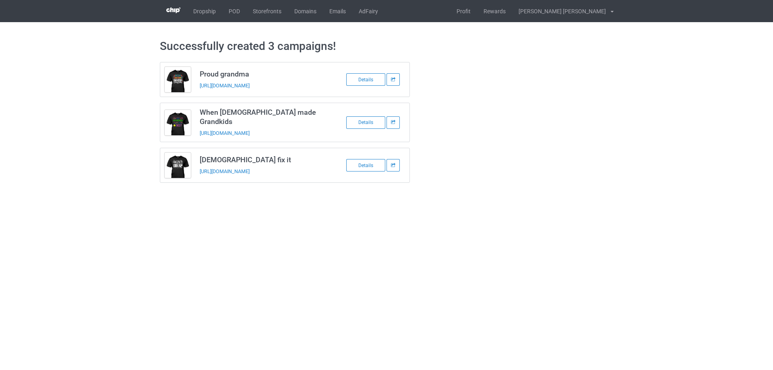
drag, startPoint x: 198, startPoint y: 73, endPoint x: 317, endPoint y: 176, distance: 157.3
click at [317, 176] on div "Proud grandma [URL][DOMAIN_NAME] Details When [DEMOGRAPHIC_DATA] made Grandkids…" at bounding box center [285, 122] width 250 height 121
copy div "Proud grandma [URL][DOMAIN_NAME] Details When [DEMOGRAPHIC_DATA] made Grandkids…"
click at [234, 11] on link "POD" at bounding box center [234, 11] width 24 height 22
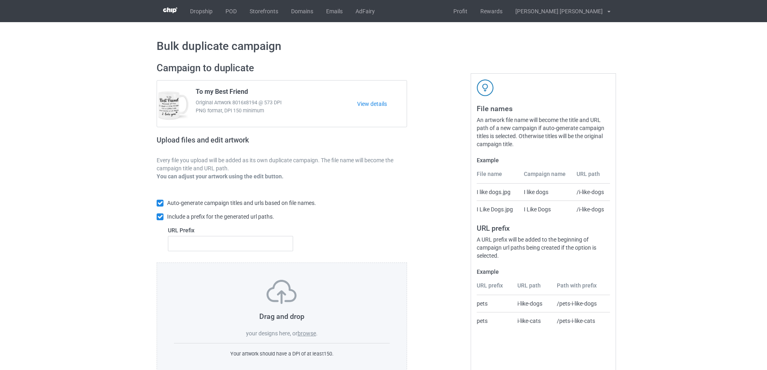
click at [308, 334] on label "browse" at bounding box center [307, 333] width 19 height 6
click at [0, 0] on input "browse" at bounding box center [0, 0] width 0 height 0
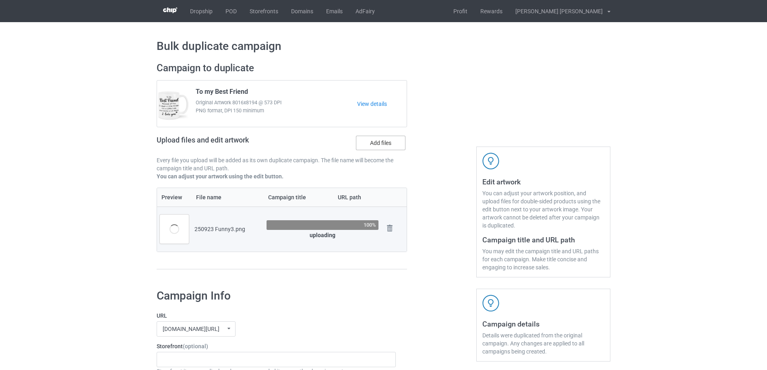
click at [383, 144] on label "Add files" at bounding box center [381, 143] width 50 height 14
click at [0, 0] on input "Add files" at bounding box center [0, 0] width 0 height 0
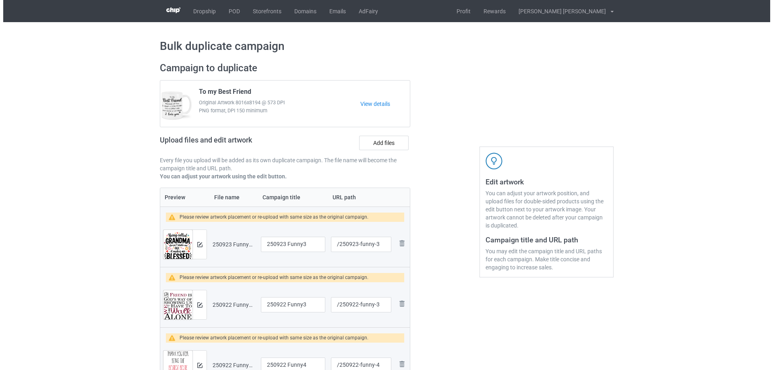
scroll to position [81, 0]
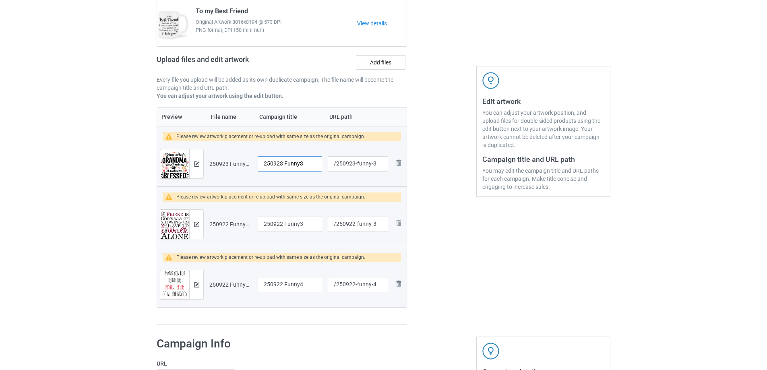
drag, startPoint x: 309, startPoint y: 164, endPoint x: 227, endPoint y: 167, distance: 82.6
click at [227, 167] on tr "Preview and edit artwork 250923 Funny3.png 250923 Funny3 /250923-funny-3 Remove…" at bounding box center [282, 163] width 250 height 45
type input "It mades me blessed"
drag, startPoint x: 307, startPoint y: 224, endPoint x: 232, endPoint y: 224, distance: 74.9
click at [232, 224] on tr "Preview and edit artwork 250922 Funny3.png 250922 Funny3 /250922-funny-3 Remove…" at bounding box center [282, 224] width 250 height 45
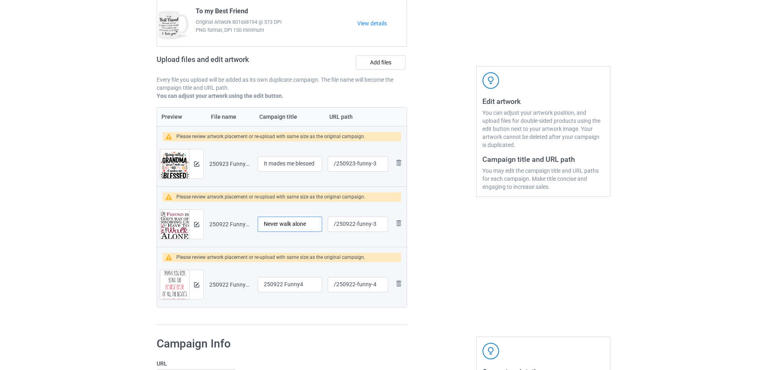
type input "Never walk alone"
drag, startPoint x: 306, startPoint y: 286, endPoint x: 236, endPoint y: 281, distance: 70.2
click at [234, 284] on tr "Preview and edit artwork 250922 Funny4.png 250922 Funny4 /250922-funny-4 Remove…" at bounding box center [282, 284] width 250 height 45
type input "Thank you"
drag, startPoint x: 372, startPoint y: 164, endPoint x: 356, endPoint y: 165, distance: 16.2
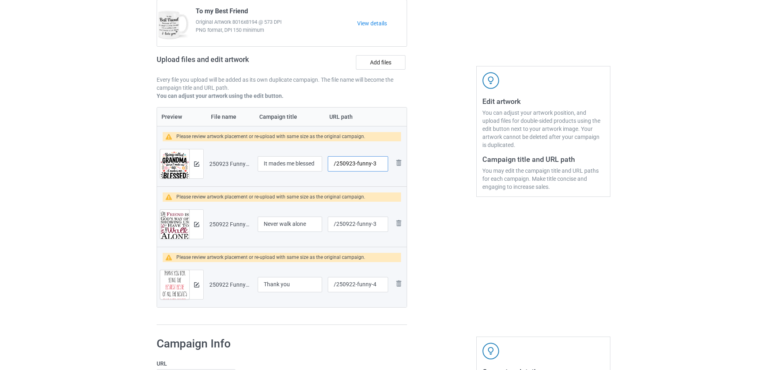
click at [356, 165] on input "/250923-funny-3" at bounding box center [358, 163] width 60 height 15
type input "/250923-3"
drag, startPoint x: 372, startPoint y: 225, endPoint x: 357, endPoint y: 226, distance: 14.5
click at [357, 226] on input "/250922-funny-3" at bounding box center [358, 224] width 60 height 15
type input "/250922-3"
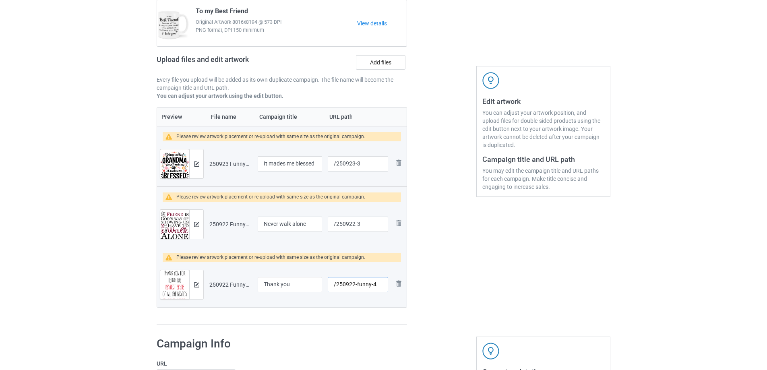
drag, startPoint x: 372, startPoint y: 285, endPoint x: 357, endPoint y: 286, distance: 14.9
click at [357, 286] on input "/250922-funny-4" at bounding box center [358, 284] width 60 height 15
type input "/250922-4"
click at [197, 164] on img at bounding box center [196, 163] width 5 height 5
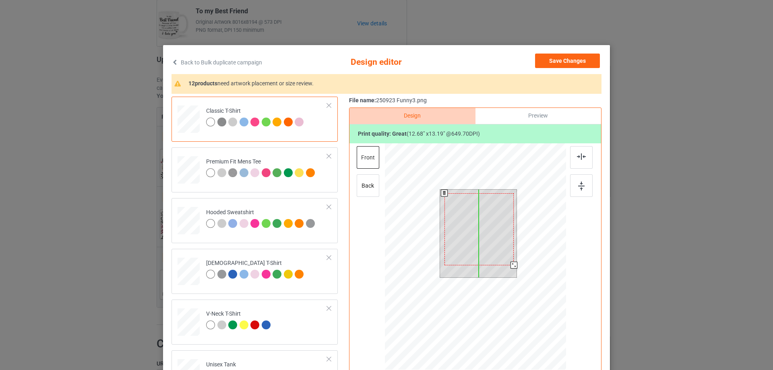
click at [475, 217] on div at bounding box center [480, 229] width 70 height 72
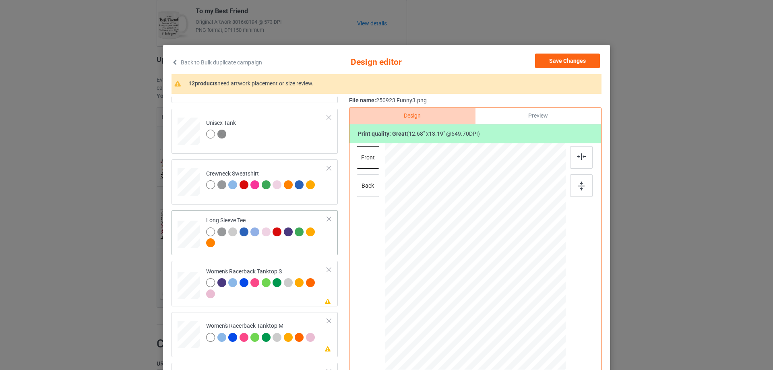
scroll to position [282, 0]
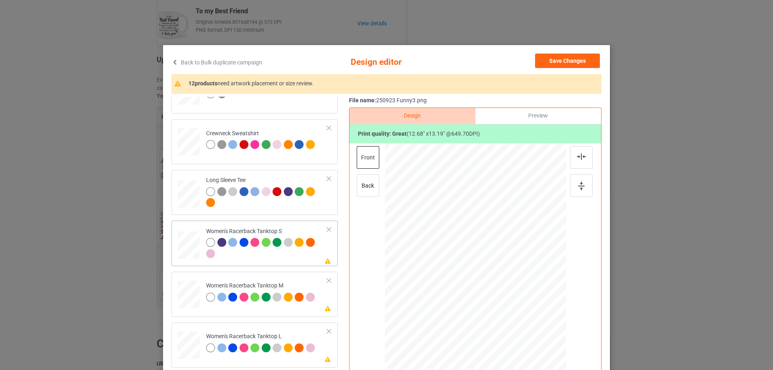
click at [184, 251] on div at bounding box center [189, 246] width 22 height 28
click at [495, 288] on div at bounding box center [476, 272] width 106 height 110
click at [526, 325] on div at bounding box center [526, 324] width 7 height 7
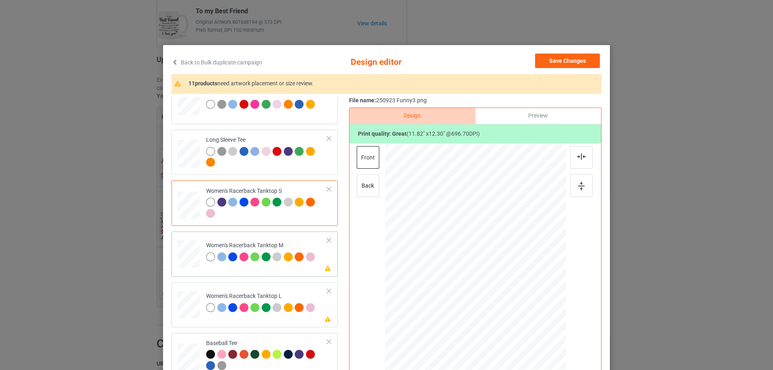
drag, startPoint x: 192, startPoint y: 264, endPoint x: 201, endPoint y: 265, distance: 8.1
click at [193, 264] on div at bounding box center [189, 254] width 22 height 28
drag, startPoint x: 528, startPoint y: 313, endPoint x: 521, endPoint y: 301, distance: 14.4
click at [521, 301] on div at bounding box center [475, 256] width 181 height 227
drag, startPoint x: 487, startPoint y: 270, endPoint x: 487, endPoint y: 280, distance: 9.7
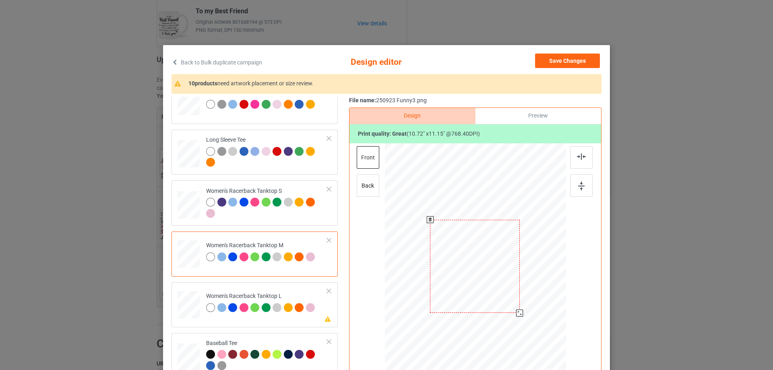
click at [487, 280] on div at bounding box center [475, 266] width 90 height 93
click at [582, 160] on div at bounding box center [581, 157] width 23 height 23
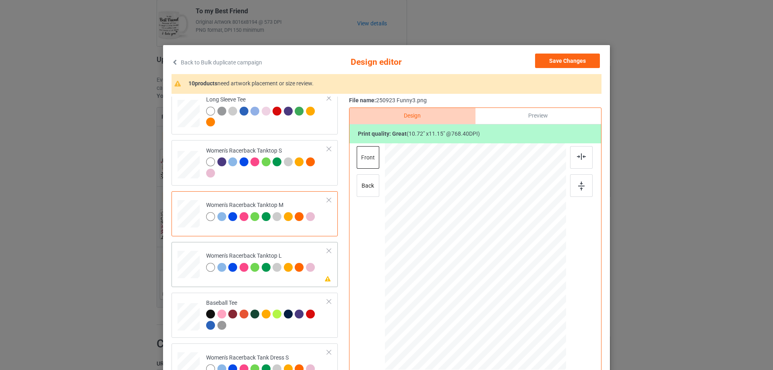
click at [189, 272] on div at bounding box center [189, 264] width 22 height 27
drag, startPoint x: 529, startPoint y: 315, endPoint x: 494, endPoint y: 276, distance: 52.4
click at [518, 300] on div at bounding box center [517, 301] width 7 height 7
drag, startPoint x: 490, startPoint y: 268, endPoint x: 491, endPoint y: 278, distance: 10.1
click at [491, 278] on div at bounding box center [476, 266] width 84 height 87
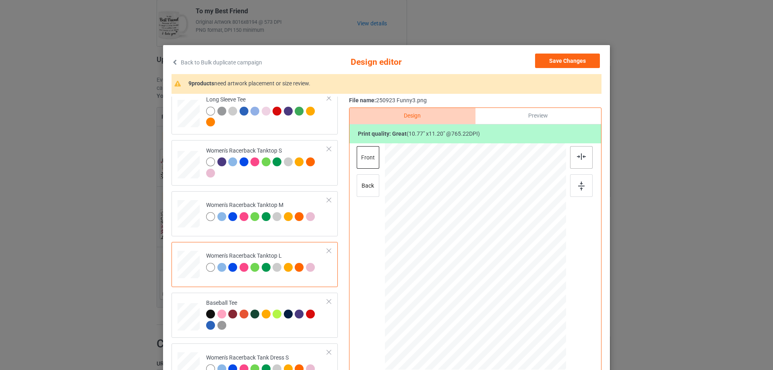
click at [577, 157] on img at bounding box center [581, 156] width 9 height 6
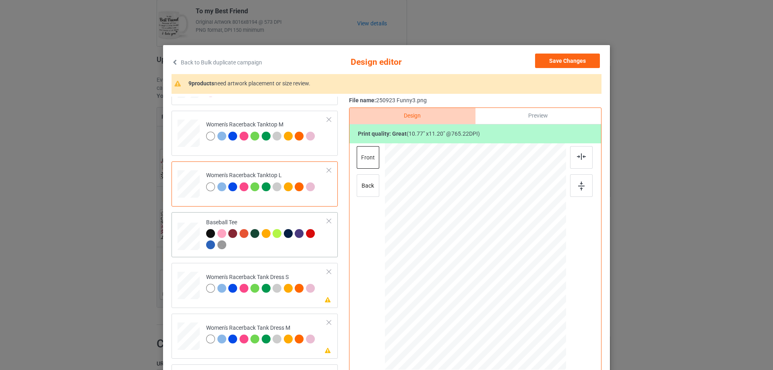
click at [190, 239] on div at bounding box center [188, 234] width 9 height 10
click at [192, 288] on div at bounding box center [189, 286] width 18 height 28
drag, startPoint x: 493, startPoint y: 283, endPoint x: 493, endPoint y: 279, distance: 4.4
click at [493, 279] on div at bounding box center [475, 252] width 89 height 93
click at [579, 153] on div at bounding box center [581, 157] width 23 height 23
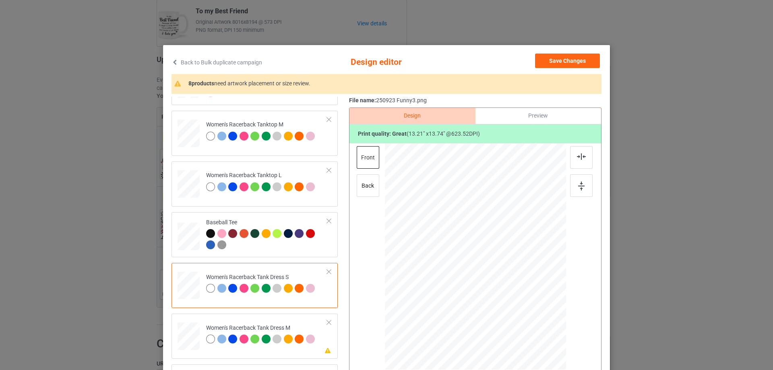
scroll to position [524, 0]
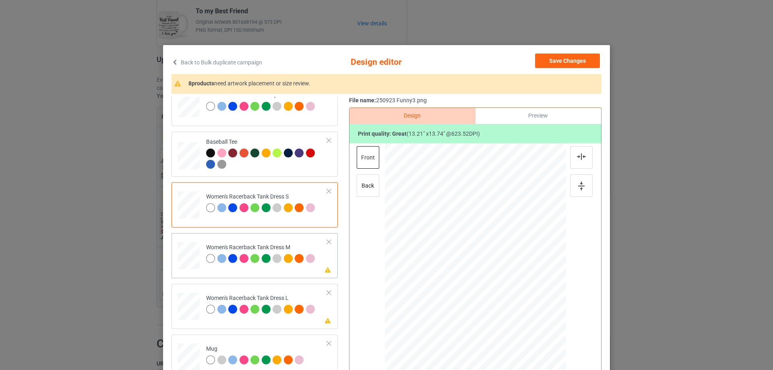
click at [191, 268] on div at bounding box center [188, 256] width 19 height 28
drag, startPoint x: 519, startPoint y: 306, endPoint x: 517, endPoint y: 301, distance: 6.0
click at [518, 301] on div at bounding box center [521, 304] width 7 height 7
drag, startPoint x: 493, startPoint y: 289, endPoint x: 493, endPoint y: 284, distance: 5.6
click at [493, 284] on div at bounding box center [475, 251] width 85 height 89
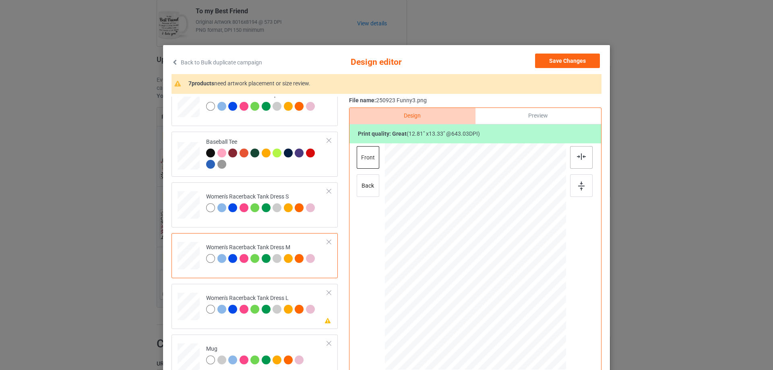
click at [579, 155] on img at bounding box center [581, 156] width 9 height 6
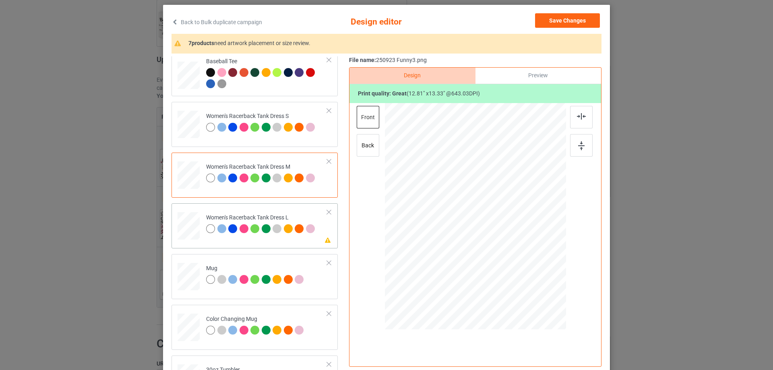
click at [184, 233] on div at bounding box center [189, 226] width 20 height 28
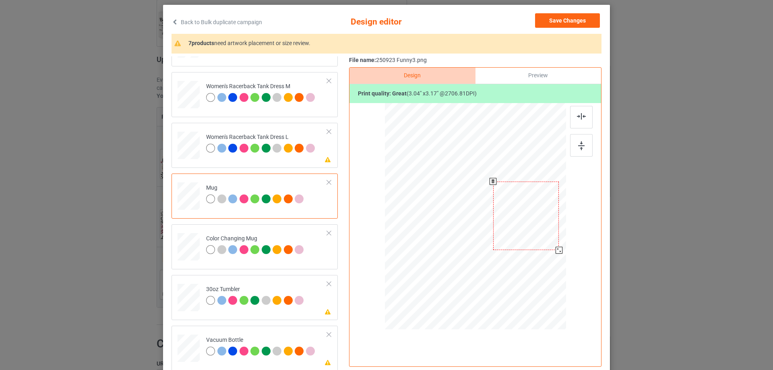
click at [559, 252] on div at bounding box center [559, 250] width 7 height 7
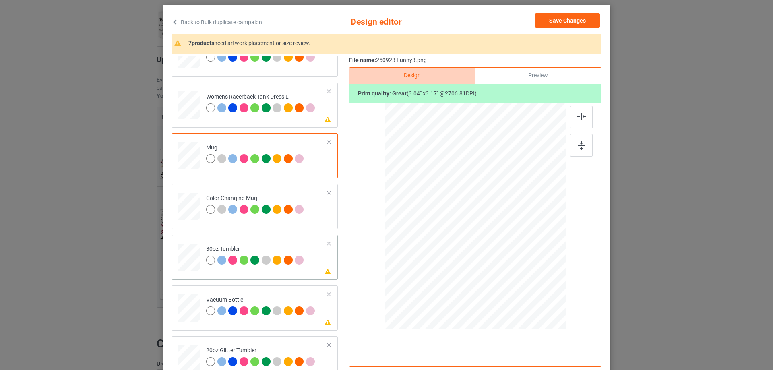
click at [190, 260] on div at bounding box center [188, 258] width 21 height 12
drag, startPoint x: 456, startPoint y: 240, endPoint x: 460, endPoint y: 248, distance: 9.4
click at [460, 248] on div at bounding box center [463, 245] width 7 height 7
click at [443, 230] on div at bounding box center [432, 213] width 64 height 66
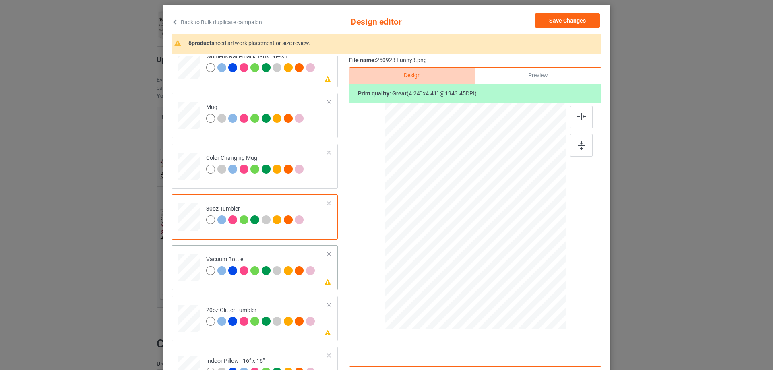
click at [180, 270] on div at bounding box center [188, 267] width 21 height 11
drag, startPoint x: 454, startPoint y: 238, endPoint x: 440, endPoint y: 221, distance: 22.3
click at [459, 244] on div at bounding box center [460, 241] width 7 height 7
click at [440, 224] on div at bounding box center [433, 214] width 58 height 60
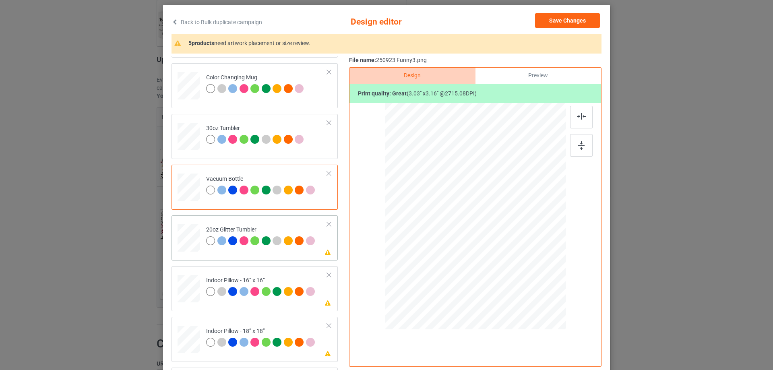
click at [184, 233] on div at bounding box center [188, 238] width 21 height 18
click at [187, 295] on div at bounding box center [189, 289] width 22 height 22
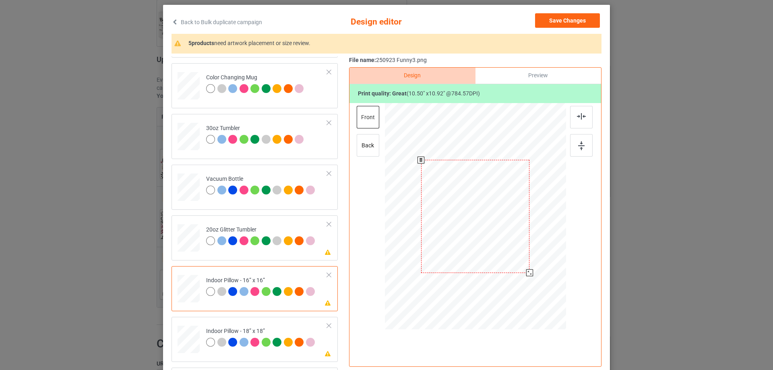
click at [533, 275] on div at bounding box center [475, 216] width 181 height 181
click at [529, 274] on div at bounding box center [531, 274] width 7 height 7
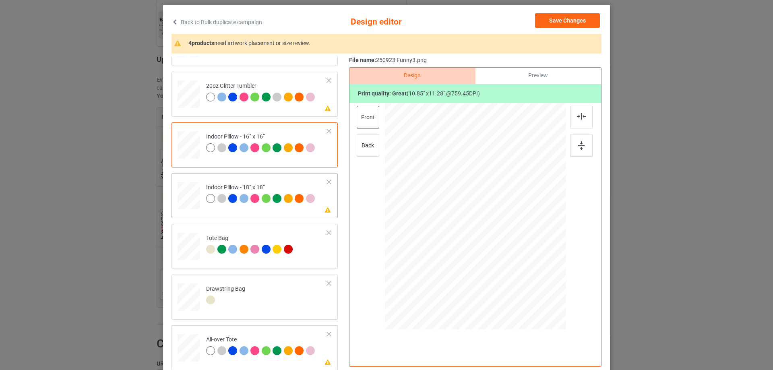
click at [182, 195] on div at bounding box center [189, 196] width 22 height 22
click at [530, 277] on div at bounding box center [532, 275] width 7 height 7
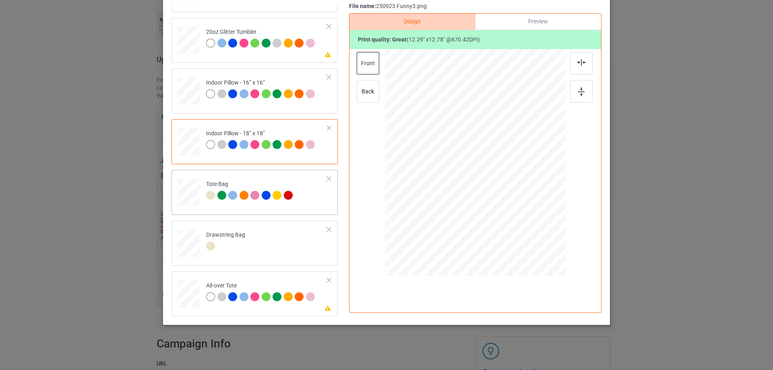
click at [189, 199] on div at bounding box center [189, 196] width 10 height 12
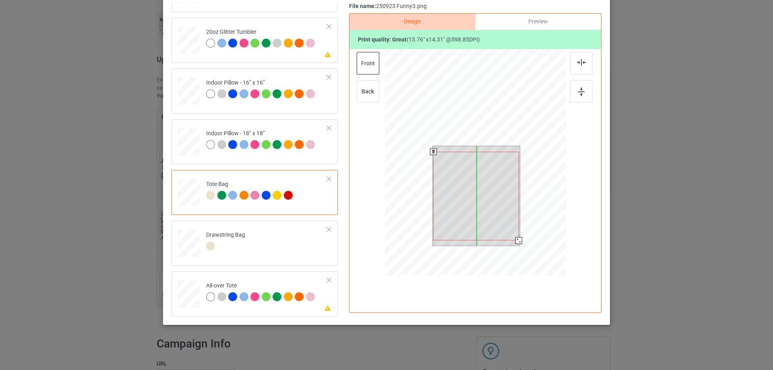
click at [491, 200] on div at bounding box center [475, 196] width 85 height 89
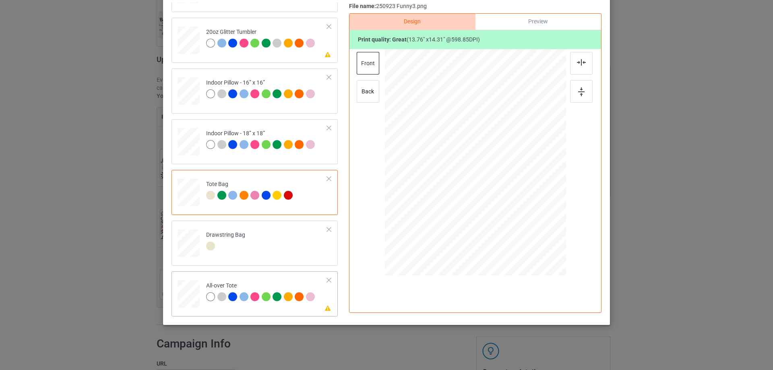
click at [184, 291] on div at bounding box center [189, 294] width 22 height 22
drag, startPoint x: 528, startPoint y: 219, endPoint x: 535, endPoint y: 235, distance: 17.1
click at [535, 235] on div at bounding box center [475, 162] width 181 height 181
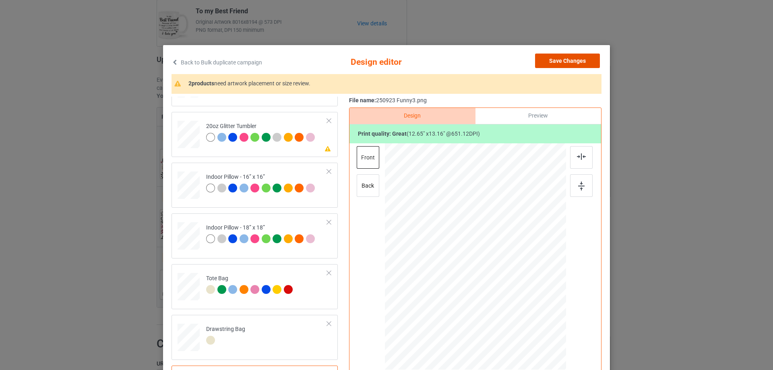
click at [573, 63] on button "Save Changes" at bounding box center [567, 61] width 65 height 14
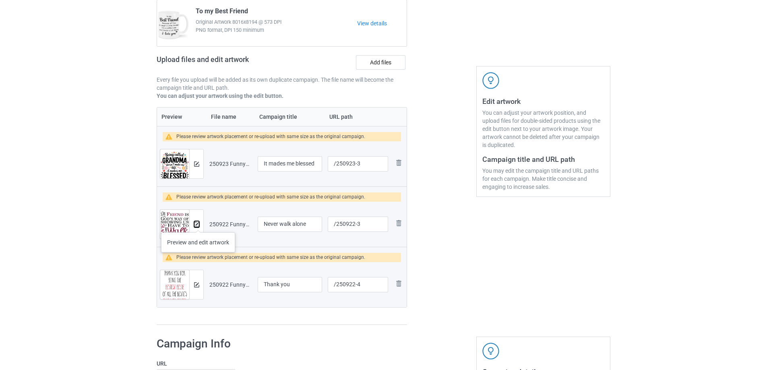
click at [198, 224] on img at bounding box center [196, 224] width 5 height 5
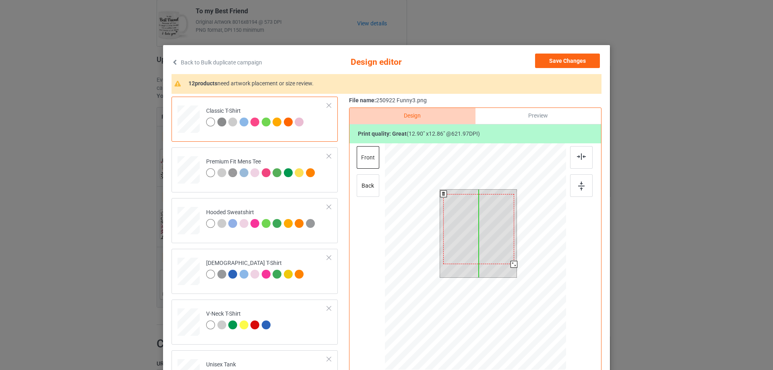
click at [479, 251] on div at bounding box center [478, 229] width 71 height 70
click at [511, 264] on div at bounding box center [512, 262] width 7 height 7
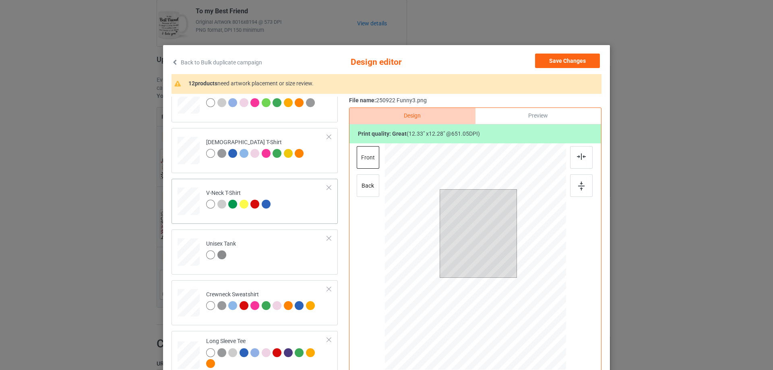
scroll to position [242, 0]
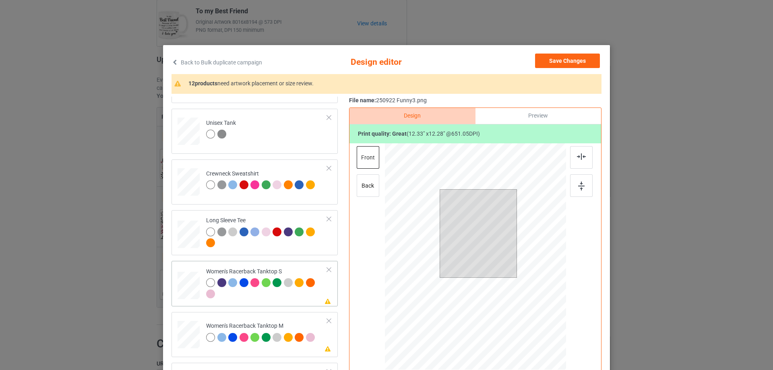
click at [181, 281] on div at bounding box center [189, 286] width 22 height 28
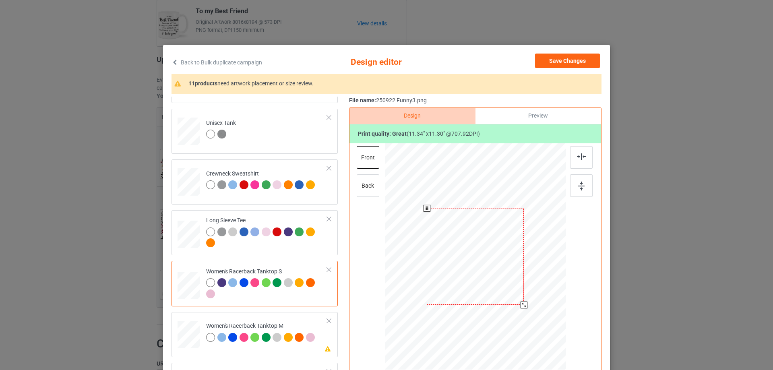
drag, startPoint x: 527, startPoint y: 310, endPoint x: 513, endPoint y: 292, distance: 23.5
click at [525, 302] on div at bounding box center [475, 256] width 176 height 227
drag, startPoint x: 513, startPoint y: 290, endPoint x: 513, endPoint y: 298, distance: 8.5
click at [513, 298] on div at bounding box center [476, 265] width 96 height 96
click at [583, 167] on div at bounding box center [581, 157] width 23 height 23
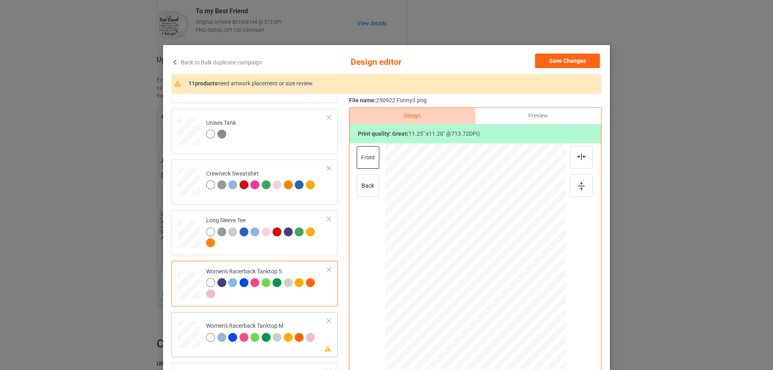
scroll to position [322, 0]
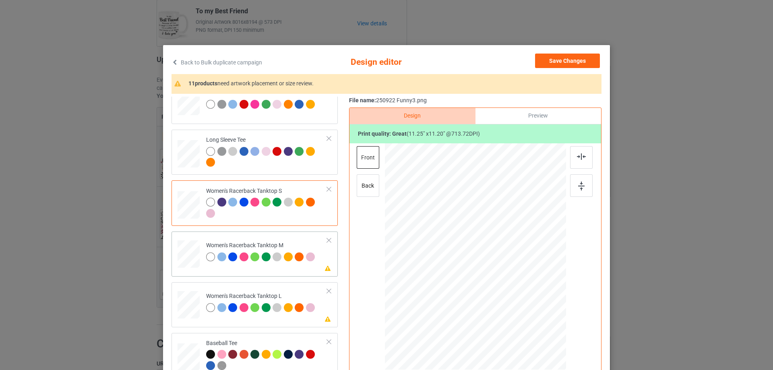
click at [195, 269] on div at bounding box center [189, 255] width 22 height 30
drag, startPoint x: 528, startPoint y: 311, endPoint x: 524, endPoint y: 303, distance: 9.2
click at [524, 303] on div at bounding box center [525, 305] width 7 height 7
drag, startPoint x: 501, startPoint y: 280, endPoint x: 503, endPoint y: 286, distance: 5.4
click at [501, 288] on div at bounding box center [474, 264] width 96 height 96
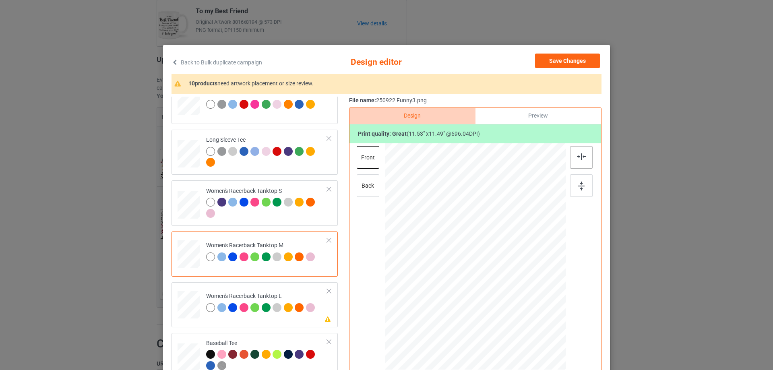
click at [580, 153] on img at bounding box center [581, 156] width 9 height 6
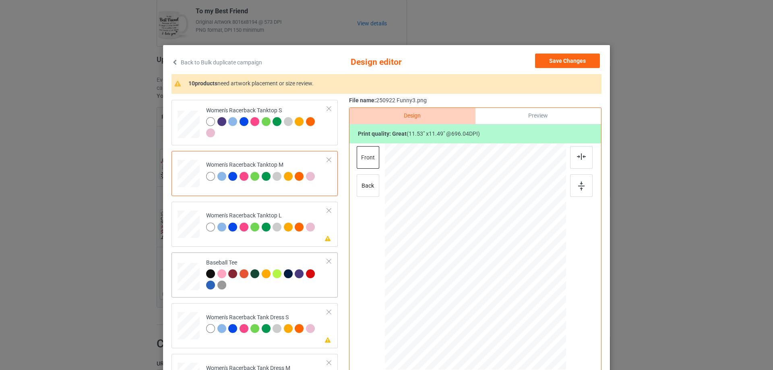
drag, startPoint x: 186, startPoint y: 242, endPoint x: 190, endPoint y: 255, distance: 13.5
click at [190, 245] on div "Please review artwork placement Women's Racerback Tanktop L" at bounding box center [255, 224] width 166 height 45
drag, startPoint x: 527, startPoint y: 310, endPoint x: 513, endPoint y: 294, distance: 21.1
click at [522, 299] on div at bounding box center [475, 257] width 181 height 216
drag, startPoint x: 507, startPoint y: 272, endPoint x: 507, endPoint y: 277, distance: 5.3
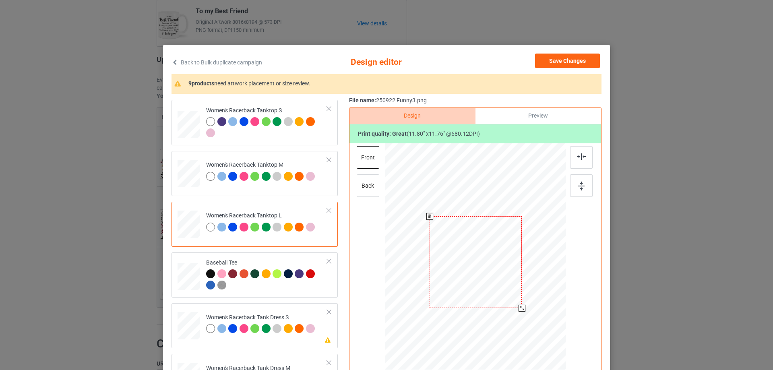
click at [507, 277] on div at bounding box center [476, 262] width 92 height 92
click at [581, 155] on img at bounding box center [581, 156] width 9 height 6
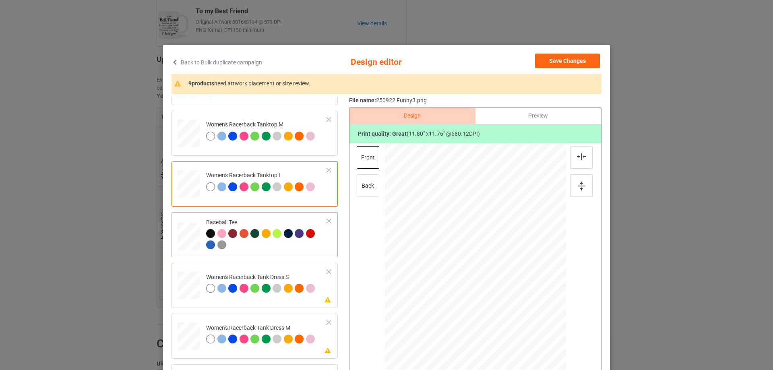
scroll to position [524, 0]
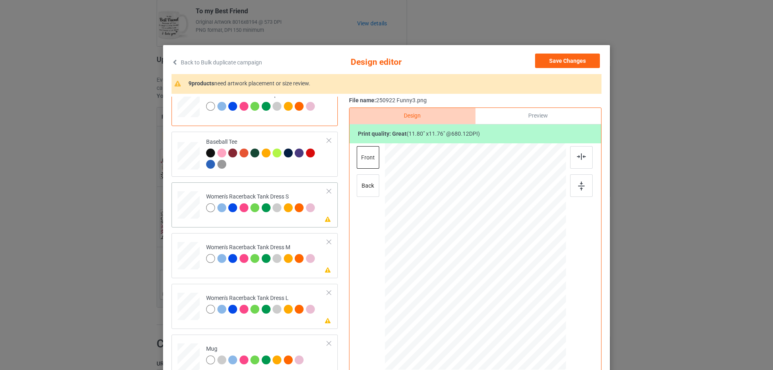
click at [185, 211] on div at bounding box center [189, 205] width 18 height 28
drag, startPoint x: 517, startPoint y: 301, endPoint x: 514, endPoint y: 296, distance: 6.1
click at [514, 296] on div at bounding box center [516, 297] width 7 height 7
drag, startPoint x: 491, startPoint y: 284, endPoint x: 493, endPoint y: 271, distance: 12.6
click at [493, 271] on div at bounding box center [477, 244] width 81 height 81
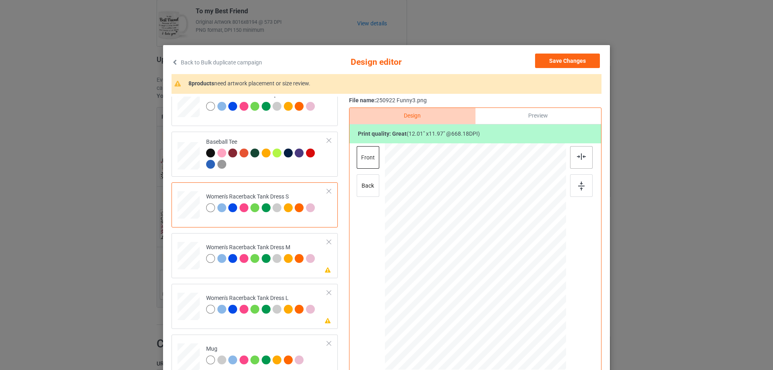
click at [576, 160] on div at bounding box center [581, 157] width 23 height 23
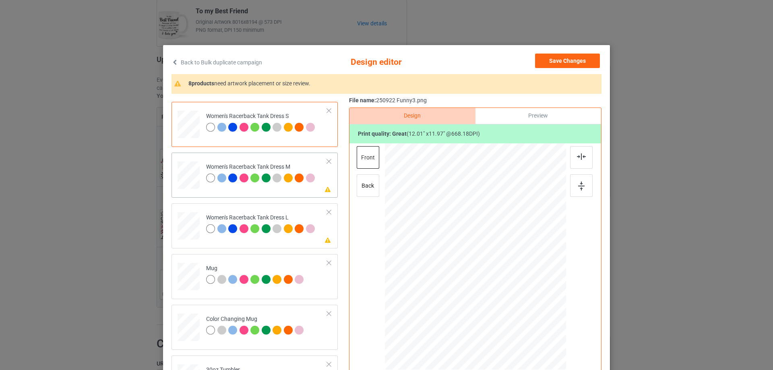
click at [187, 185] on div at bounding box center [188, 175] width 19 height 28
drag, startPoint x: 518, startPoint y: 305, endPoint x: 511, endPoint y: 298, distance: 10.0
click at [511, 298] on div at bounding box center [514, 295] width 7 height 7
drag, startPoint x: 483, startPoint y: 269, endPoint x: 482, endPoint y: 264, distance: 5.8
click at [482, 264] on div at bounding box center [475, 240] width 78 height 78
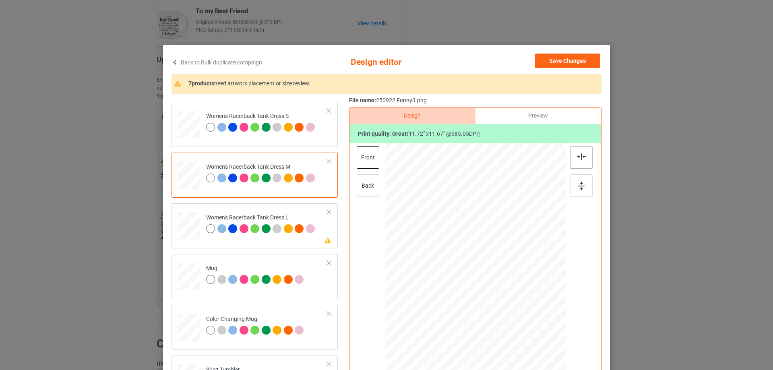
click at [583, 161] on div at bounding box center [581, 157] width 23 height 23
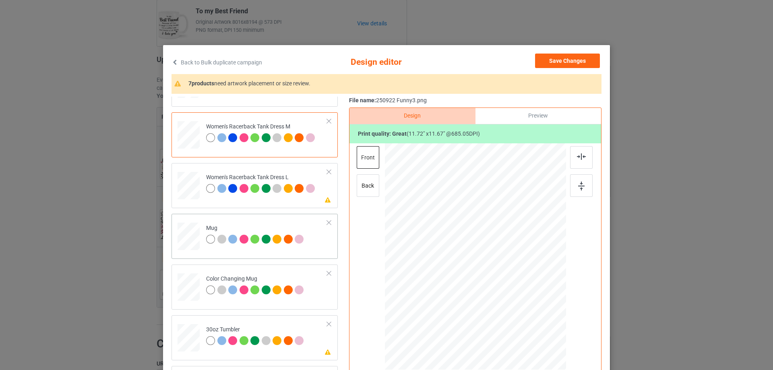
click at [198, 216] on div "Mug" at bounding box center [255, 236] width 166 height 45
click at [192, 190] on div at bounding box center [189, 186] width 20 height 28
drag, startPoint x: 522, startPoint y: 303, endPoint x: 513, endPoint y: 296, distance: 10.8
click at [515, 296] on div at bounding box center [516, 298] width 7 height 7
drag, startPoint x: 496, startPoint y: 286, endPoint x: 497, endPoint y: 275, distance: 11.3
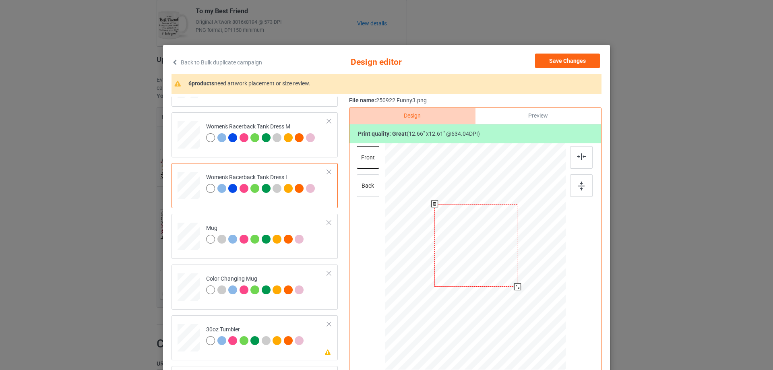
click at [497, 275] on div at bounding box center [476, 245] width 83 height 83
click at [579, 161] on div at bounding box center [581, 157] width 23 height 23
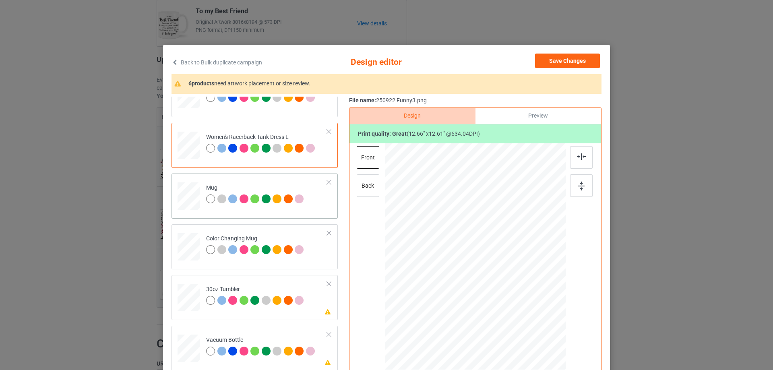
click at [190, 199] on div at bounding box center [189, 196] width 22 height 9
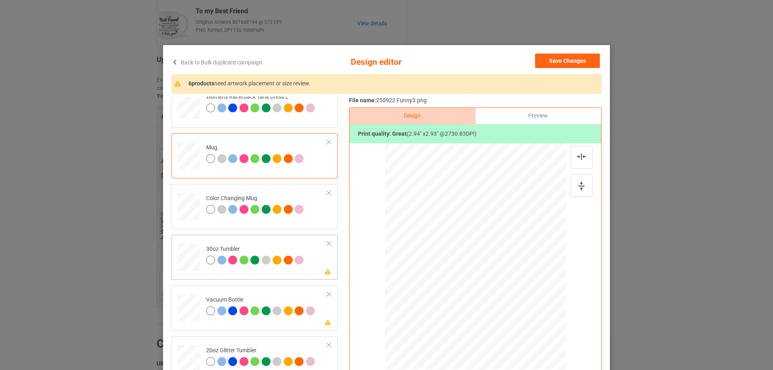
click at [182, 261] on div at bounding box center [188, 258] width 21 height 12
drag, startPoint x: 456, startPoint y: 280, endPoint x: 457, endPoint y: 286, distance: 6.1
click at [457, 286] on div at bounding box center [475, 256] width 176 height 97
click at [193, 260] on div at bounding box center [188, 258] width 21 height 12
click at [203, 308] on td "Please review artwork placement Vacuum Bottle" at bounding box center [267, 306] width 130 height 35
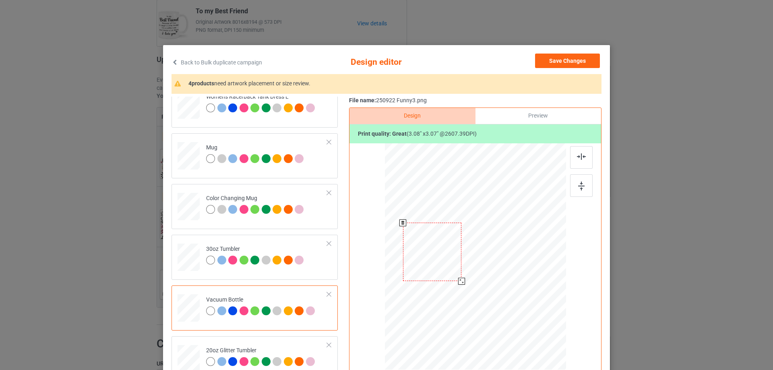
drag, startPoint x: 454, startPoint y: 276, endPoint x: 457, endPoint y: 283, distance: 7.4
click at [458, 283] on div at bounding box center [461, 281] width 7 height 7
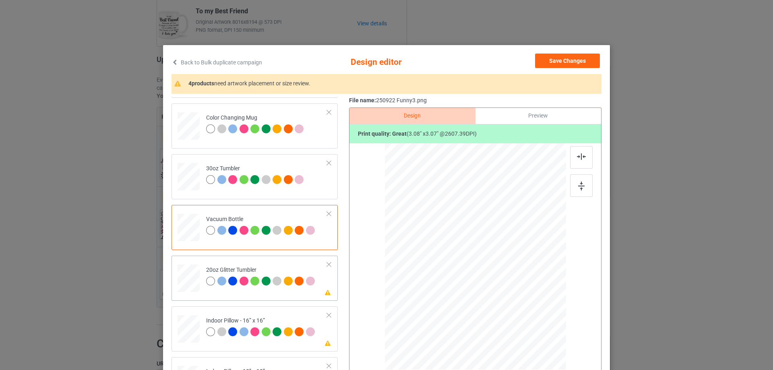
click at [202, 281] on td "Please review artwork placement 20oz Glitter Tumbler" at bounding box center [267, 276] width 130 height 35
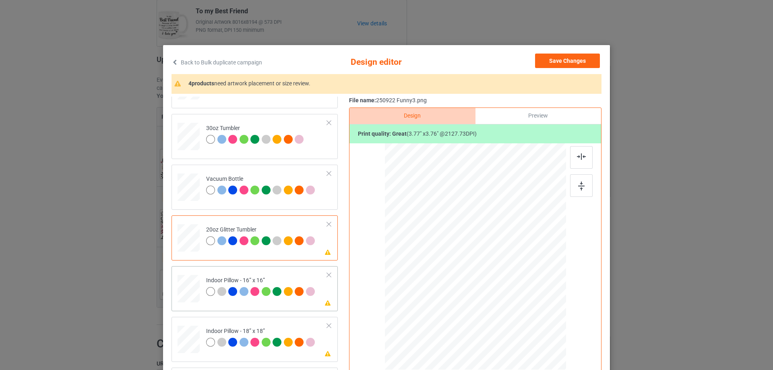
click at [196, 295] on div at bounding box center [189, 289] width 22 height 22
drag, startPoint x: 527, startPoint y: 311, endPoint x: 533, endPoint y: 315, distance: 7.2
click at [533, 315] on div at bounding box center [533, 314] width 7 height 7
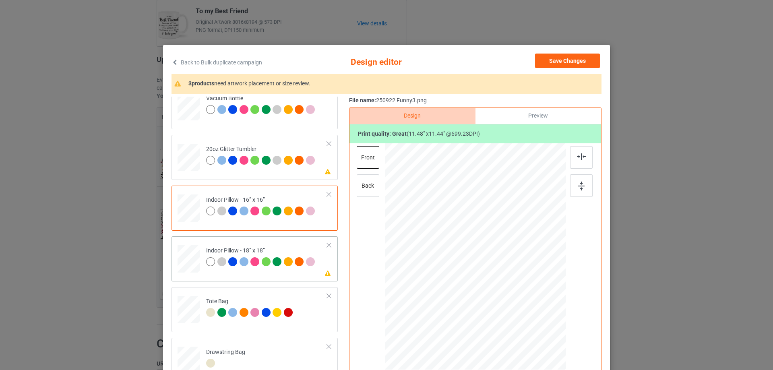
click at [180, 262] on div at bounding box center [189, 259] width 22 height 22
drag, startPoint x: 528, startPoint y: 310, endPoint x: 530, endPoint y: 317, distance: 6.5
click at [530, 317] on div at bounding box center [533, 315] width 7 height 7
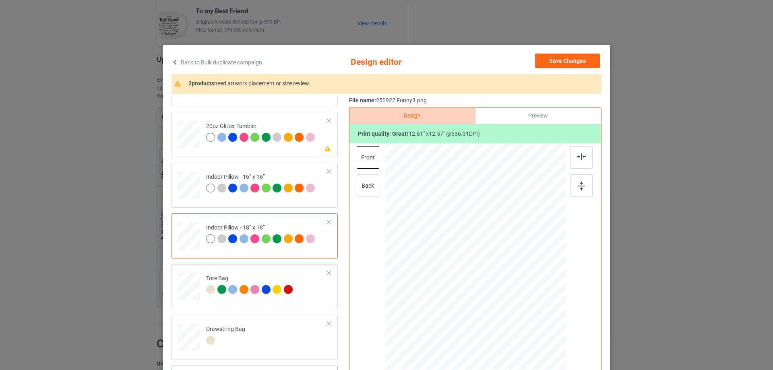
scroll to position [95, 0]
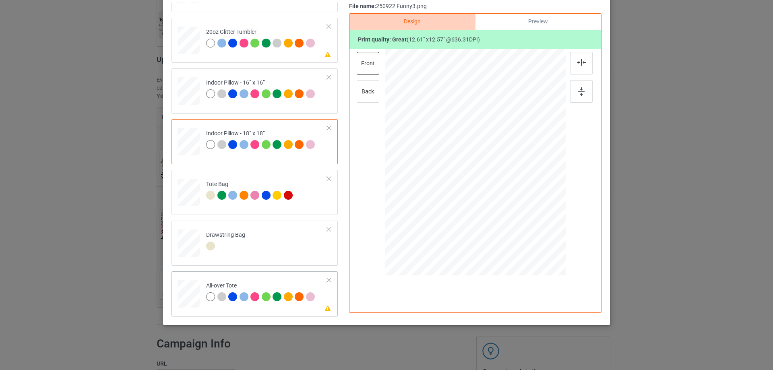
click at [195, 294] on div at bounding box center [189, 294] width 22 height 22
drag, startPoint x: 535, startPoint y: 226, endPoint x: 541, endPoint y: 231, distance: 8.0
click at [541, 231] on div at bounding box center [544, 231] width 7 height 7
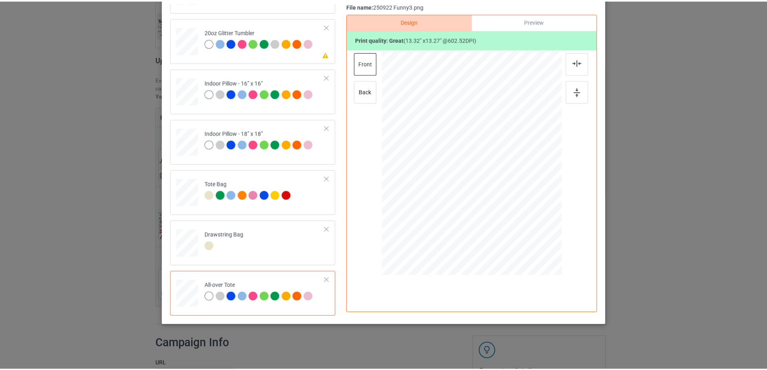
scroll to position [0, 0]
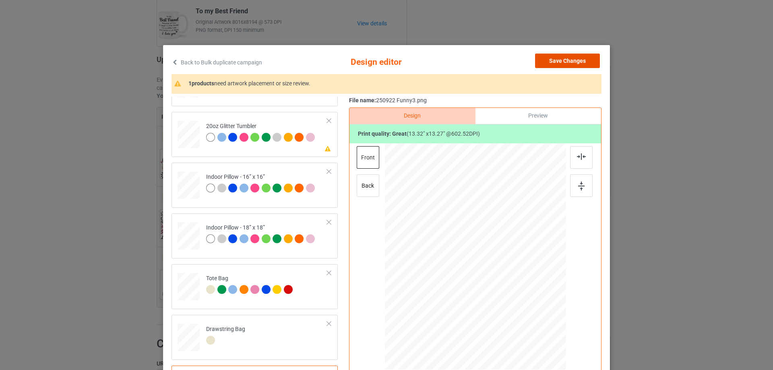
click at [575, 59] on button "Save Changes" at bounding box center [567, 61] width 65 height 14
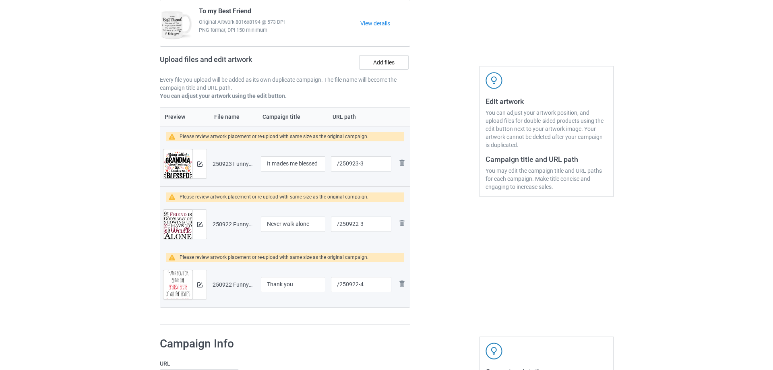
scroll to position [121, 0]
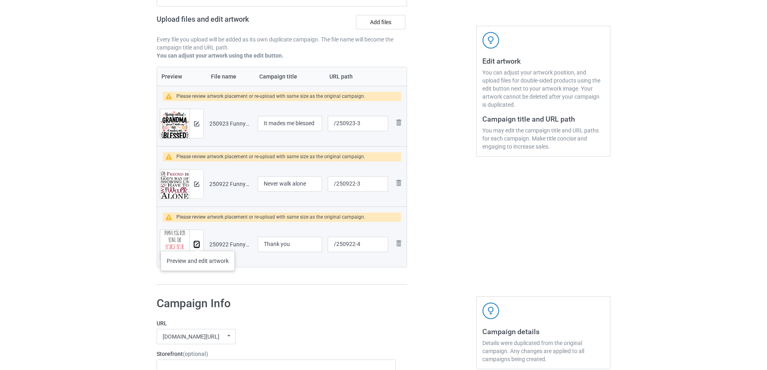
click at [198, 243] on img at bounding box center [196, 244] width 5 height 5
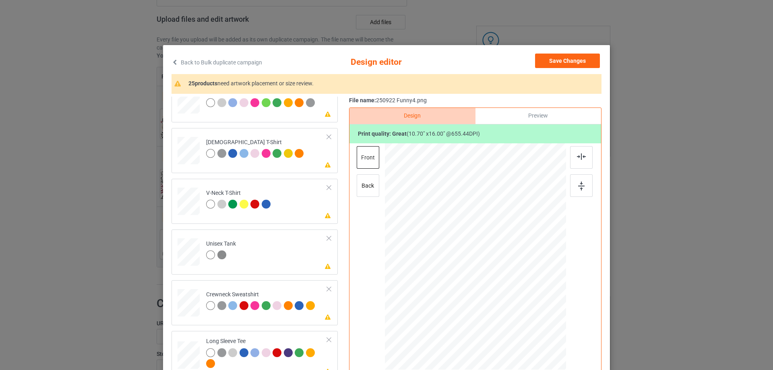
scroll to position [282, 0]
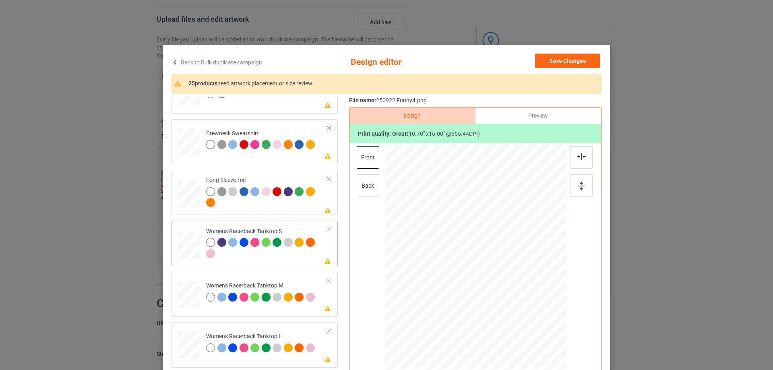
click at [187, 246] on div at bounding box center [189, 246] width 22 height 28
drag, startPoint x: 528, startPoint y: 337, endPoint x: 515, endPoint y: 317, distance: 23.9
click at [515, 317] on div at bounding box center [515, 316] width 7 height 7
drag, startPoint x: 494, startPoint y: 274, endPoint x: 495, endPoint y: 293, distance: 18.9
click at [495, 293] on div at bounding box center [477, 276] width 80 height 120
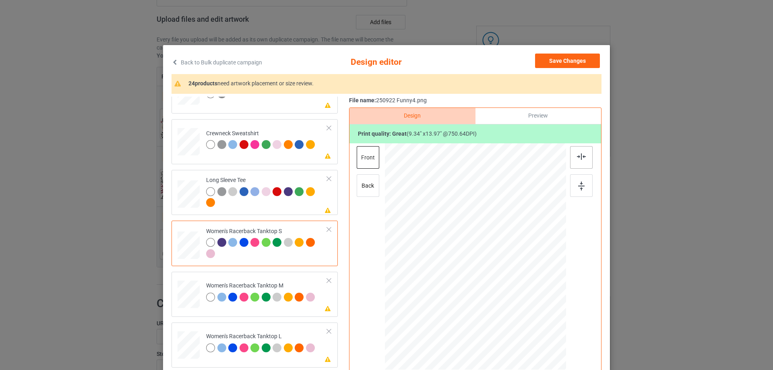
click at [588, 154] on div at bounding box center [581, 157] width 23 height 23
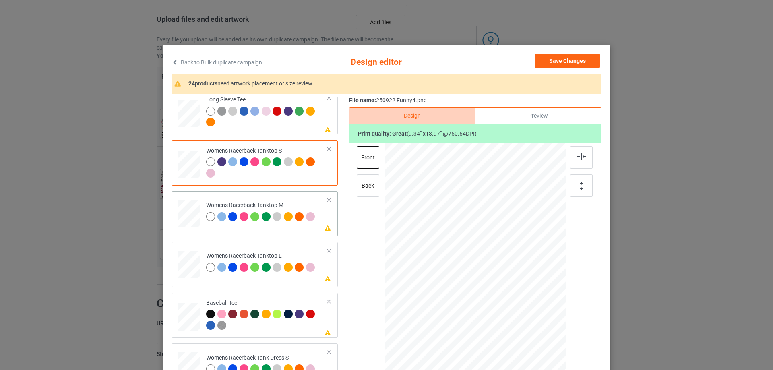
click at [190, 219] on div at bounding box center [189, 214] width 22 height 28
drag, startPoint x: 527, startPoint y: 339, endPoint x: 519, endPoint y: 322, distance: 18.6
click at [520, 323] on div at bounding box center [521, 326] width 7 height 7
drag, startPoint x: 499, startPoint y: 282, endPoint x: 500, endPoint y: 310, distance: 27.4
click at [500, 310] on div at bounding box center [475, 284] width 89 height 134
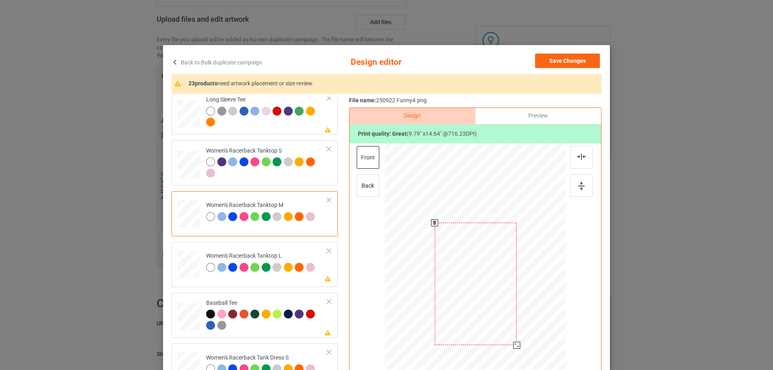
drag, startPoint x: 518, startPoint y: 351, endPoint x: 505, endPoint y: 328, distance: 26.7
click at [518, 342] on div at bounding box center [475, 256] width 181 height 227
drag, startPoint x: 499, startPoint y: 317, endPoint x: 497, endPoint y: 311, distance: 6.3
click at [497, 311] on div at bounding box center [473, 278] width 81 height 122
click at [574, 157] on div at bounding box center [581, 157] width 23 height 23
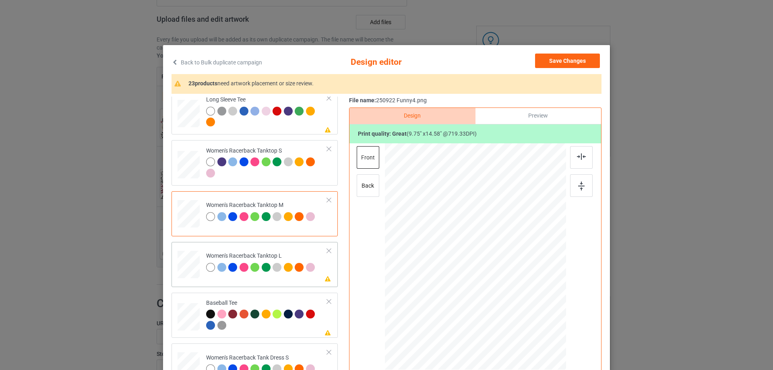
scroll to position [403, 0]
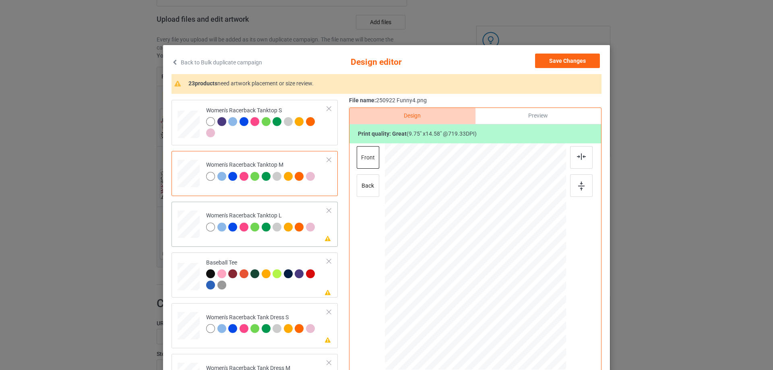
click at [198, 226] on tr "Please review artwork placement Women's Racerback Tanktop L" at bounding box center [255, 222] width 154 height 35
drag, startPoint x: 527, startPoint y: 339, endPoint x: 519, endPoint y: 311, distance: 29.3
click at [519, 311] on div at bounding box center [475, 257] width 181 height 216
click at [499, 290] on div at bounding box center [476, 277] width 78 height 117
click at [576, 162] on div at bounding box center [581, 157] width 23 height 23
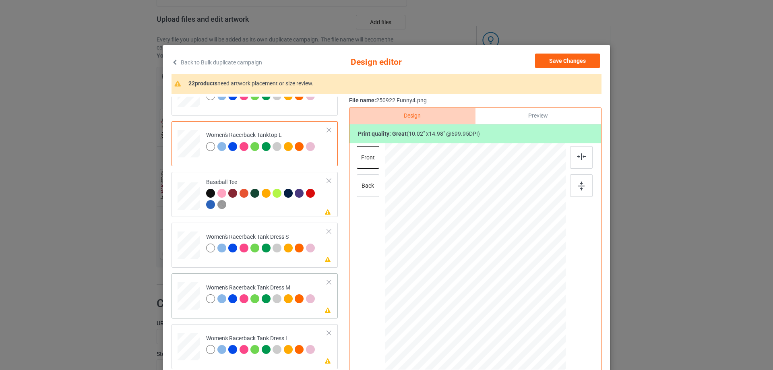
scroll to position [524, 0]
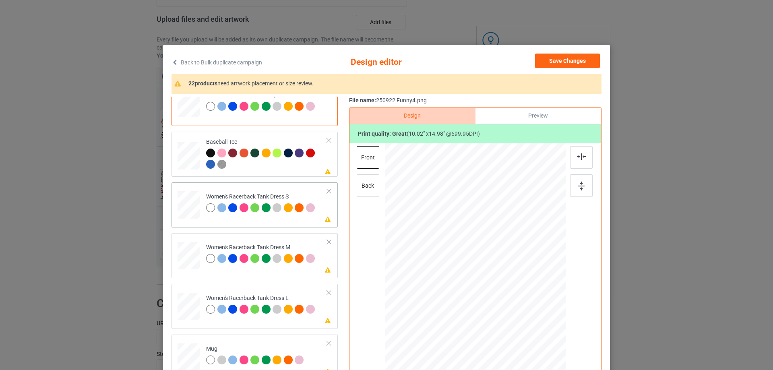
click at [191, 211] on div at bounding box center [189, 205] width 18 height 28
drag, startPoint x: 519, startPoint y: 325, endPoint x: 513, endPoint y: 313, distance: 14.2
click at [513, 313] on div at bounding box center [512, 312] width 7 height 7
click at [502, 295] on div at bounding box center [475, 260] width 74 height 111
click at [582, 153] on img at bounding box center [581, 156] width 9 height 6
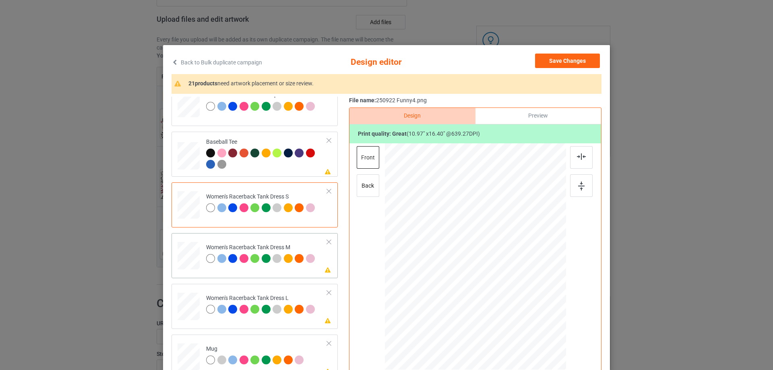
click at [191, 261] on div at bounding box center [188, 256] width 19 height 28
drag, startPoint x: 519, startPoint y: 327, endPoint x: 511, endPoint y: 311, distance: 18.0
click at [512, 311] on div at bounding box center [512, 312] width 7 height 7
click at [493, 286] on div at bounding box center [474, 260] width 73 height 110
click at [582, 154] on img at bounding box center [581, 156] width 9 height 6
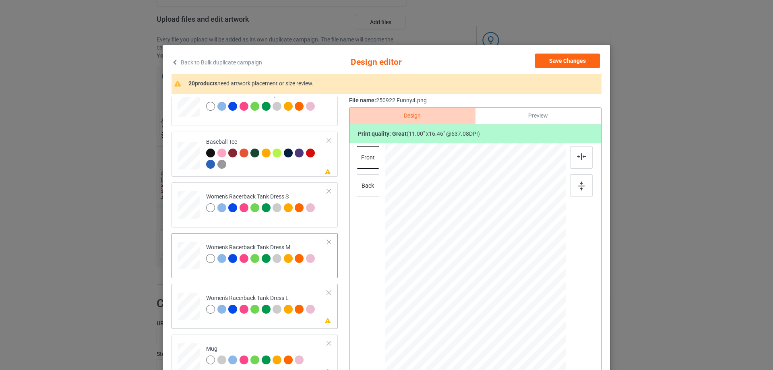
scroll to position [564, 0]
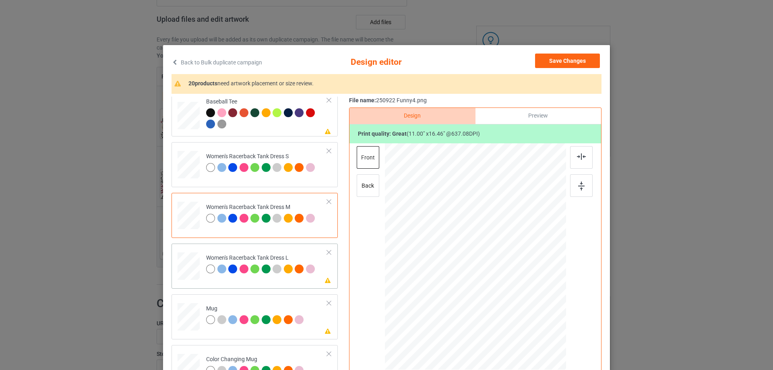
click at [179, 269] on div at bounding box center [189, 266] width 20 height 28
drag, startPoint x: 519, startPoint y: 328, endPoint x: 500, endPoint y: 292, distance: 41.4
click at [513, 312] on div at bounding box center [514, 314] width 7 height 7
drag, startPoint x: 499, startPoint y: 289, endPoint x: 499, endPoint y: 295, distance: 6.0
click at [499, 295] on div at bounding box center [475, 262] width 77 height 115
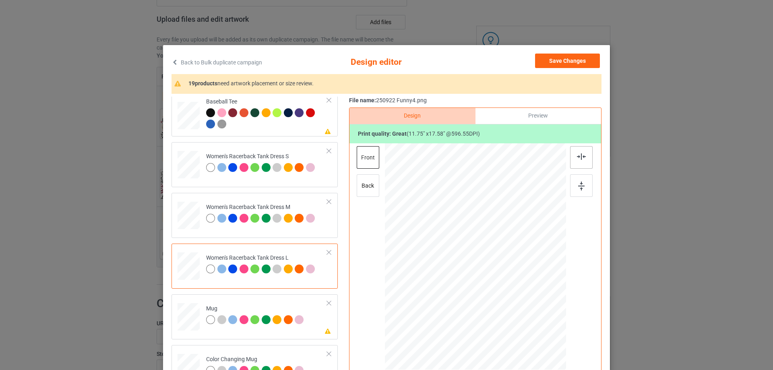
click at [579, 150] on div at bounding box center [581, 157] width 23 height 23
click at [580, 158] on img at bounding box center [581, 156] width 9 height 6
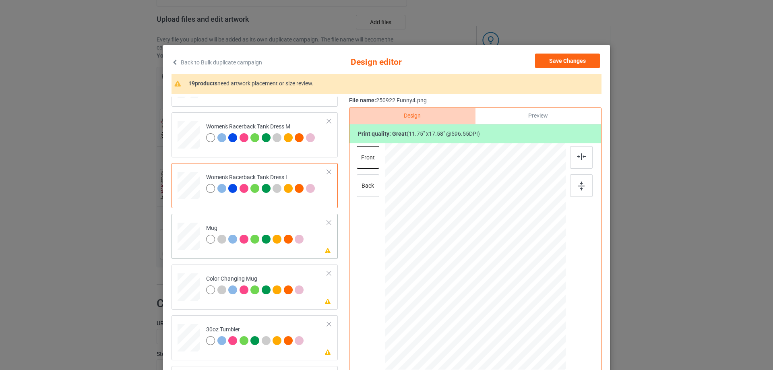
click at [190, 237] on div at bounding box center [189, 236] width 22 height 9
drag, startPoint x: 528, startPoint y: 339, endPoint x: 488, endPoint y: 273, distance: 76.5
click at [506, 284] on div at bounding box center [475, 256] width 181 height 75
drag, startPoint x: 479, startPoint y: 273, endPoint x: 528, endPoint y: 273, distance: 49.5
click at [528, 273] on div at bounding box center [525, 256] width 48 height 71
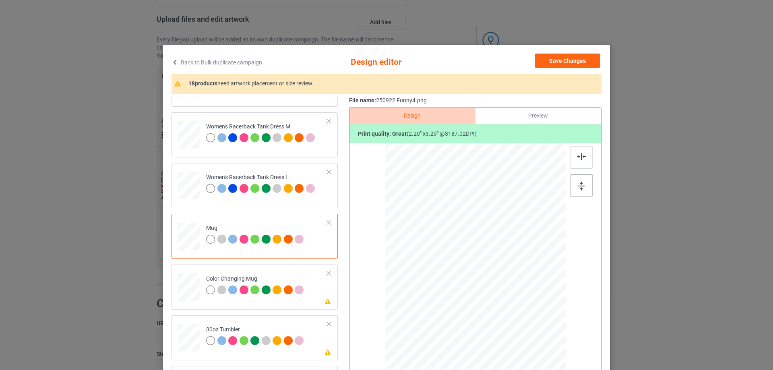
click at [578, 184] on img at bounding box center [581, 186] width 6 height 9
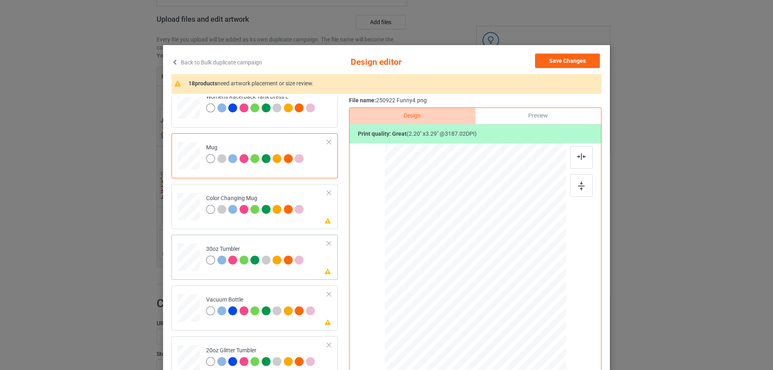
click at [189, 255] on div at bounding box center [188, 258] width 21 height 12
drag, startPoint x: 526, startPoint y: 336, endPoint x: 507, endPoint y: 290, distance: 50.4
click at [507, 290] on div at bounding box center [475, 256] width 176 height 97
drag, startPoint x: 478, startPoint y: 273, endPoint x: 433, endPoint y: 273, distance: 44.7
click at [433, 273] on div at bounding box center [431, 257] width 52 height 78
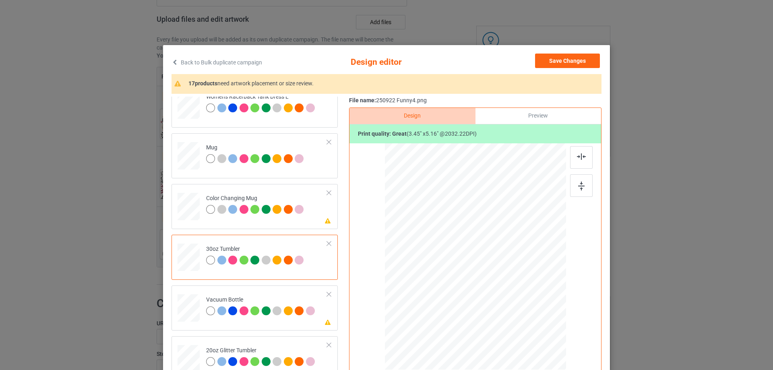
scroll to position [765, 0]
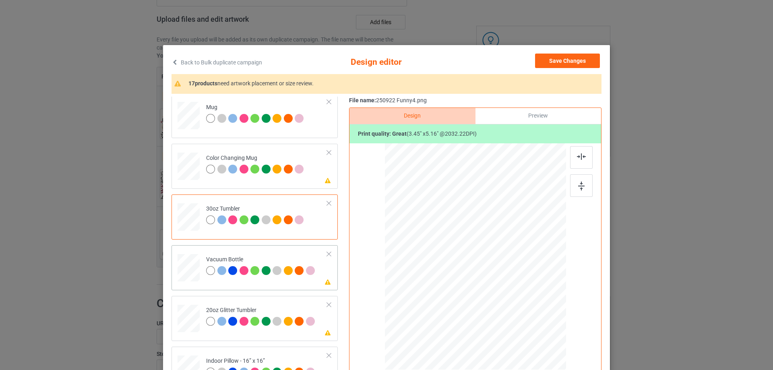
click at [202, 274] on td "Please review artwork placement Vacuum Bottle" at bounding box center [267, 265] width 130 height 35
drag, startPoint x: 525, startPoint y: 335, endPoint x: 504, endPoint y: 283, distance: 56.0
click at [504, 283] on div at bounding box center [476, 256] width 174 height 93
drag, startPoint x: 476, startPoint y: 269, endPoint x: 432, endPoint y: 268, distance: 43.9
click at [432, 268] on div at bounding box center [432, 255] width 46 height 68
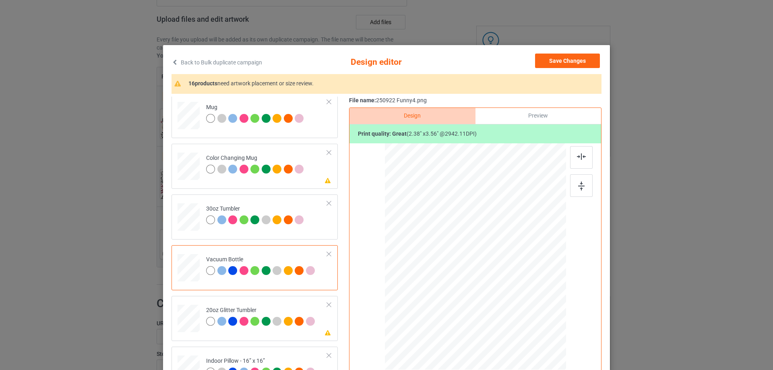
scroll to position [846, 0]
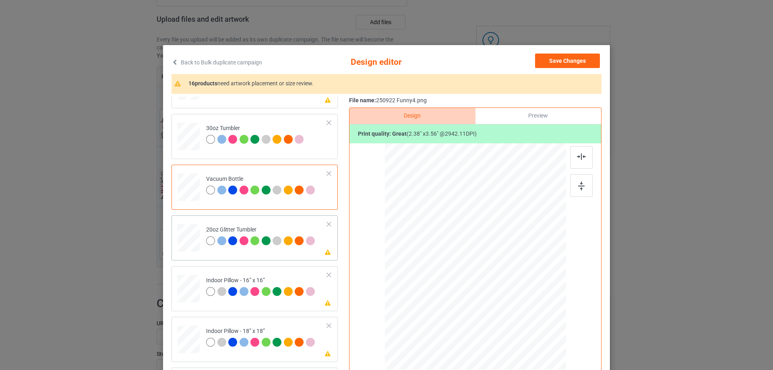
click at [180, 240] on div at bounding box center [188, 238] width 21 height 18
drag, startPoint x: 523, startPoint y: 332, endPoint x: 498, endPoint y: 301, distance: 39.9
click at [502, 301] on div at bounding box center [505, 301] width 7 height 7
drag, startPoint x: 482, startPoint y: 286, endPoint x: 441, endPoint y: 275, distance: 42.4
click at [441, 275] on div at bounding box center [435, 246] width 58 height 86
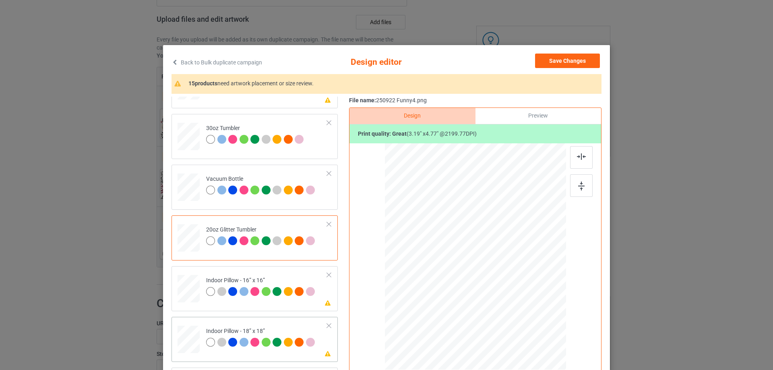
scroll to position [886, 0]
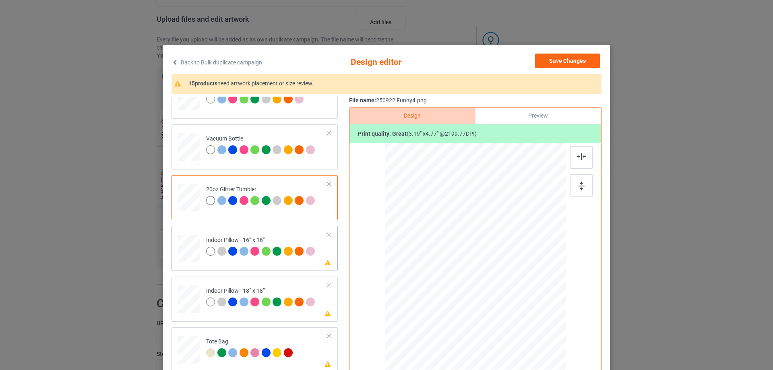
click at [185, 260] on div at bounding box center [189, 249] width 22 height 22
click at [519, 316] on div at bounding box center [475, 256] width 181 height 181
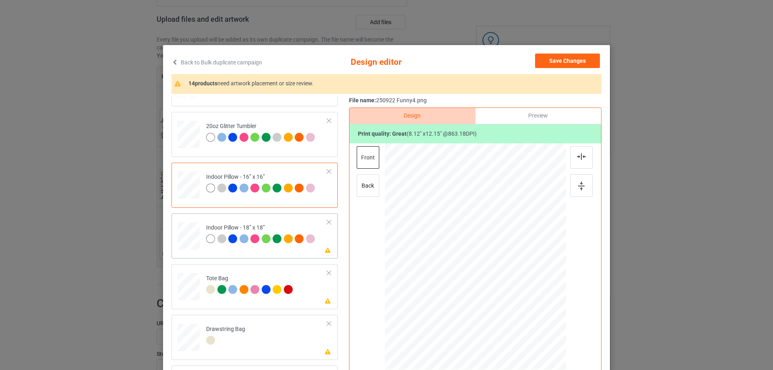
click at [189, 237] on div at bounding box center [189, 236] width 22 height 22
drag, startPoint x: 530, startPoint y: 339, endPoint x: 326, endPoint y: 314, distance: 205.3
click at [519, 319] on div at bounding box center [475, 256] width 181 height 180
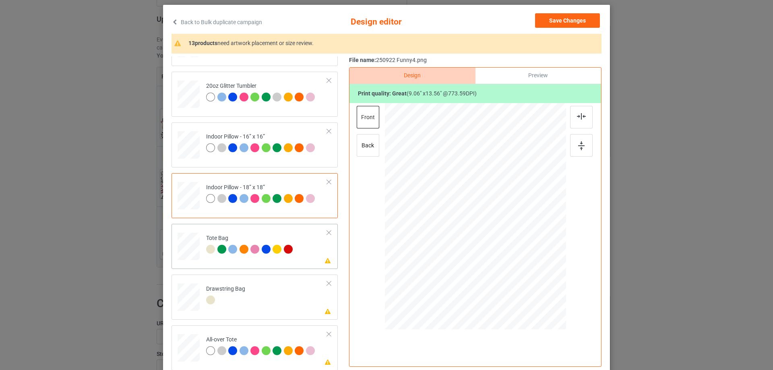
click at [198, 259] on td at bounding box center [190, 244] width 24 height 35
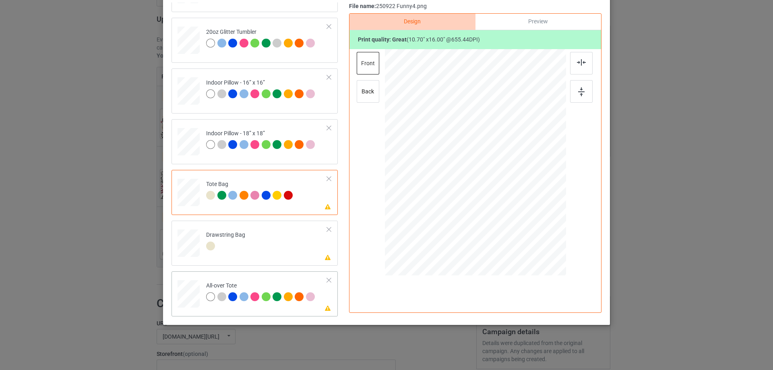
click at [191, 288] on div at bounding box center [189, 294] width 22 height 22
drag, startPoint x: 526, startPoint y: 245, endPoint x: 521, endPoint y: 231, distance: 15.0
click at [521, 231] on div at bounding box center [521, 231] width 7 height 7
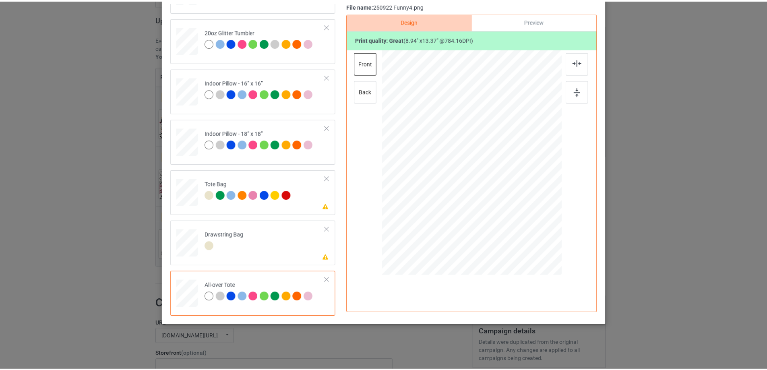
scroll to position [14, 0]
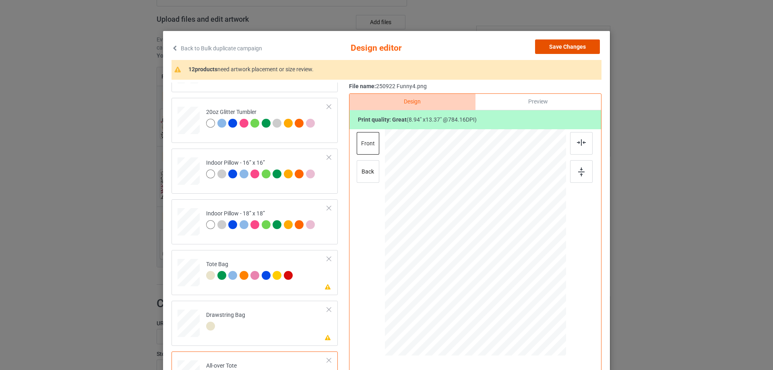
click at [573, 48] on button "Save Changes" at bounding box center [567, 46] width 65 height 14
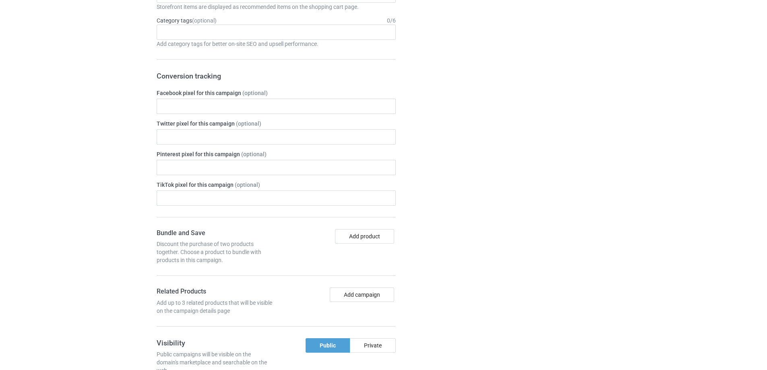
scroll to position [792, 0]
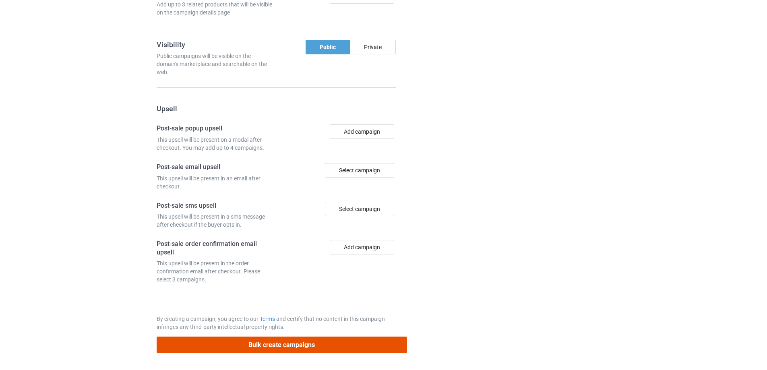
click at [343, 346] on button "Bulk create campaigns" at bounding box center [282, 345] width 250 height 17
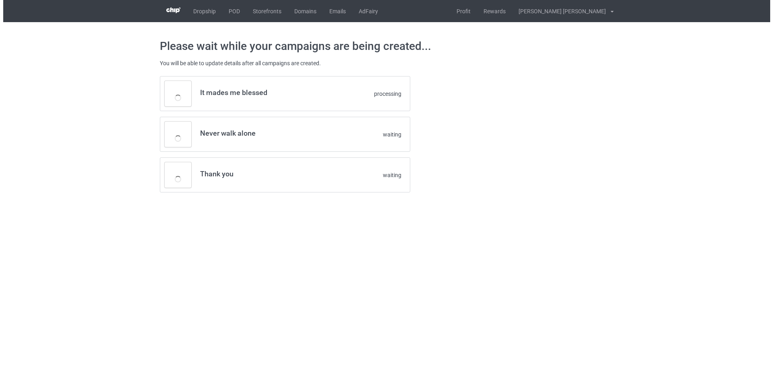
scroll to position [0, 0]
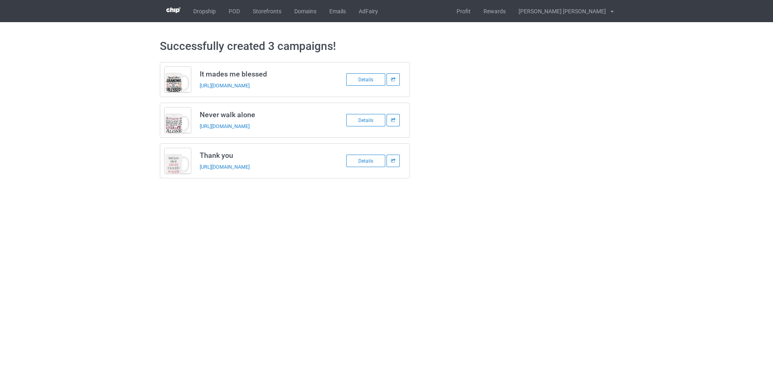
drag, startPoint x: 220, startPoint y: 267, endPoint x: 225, endPoint y: 267, distance: 4.8
click at [221, 267] on body "Dropship POD Storefronts Domains Emails AdFairy Profit Rewards Nguyen huu tuyen…" at bounding box center [386, 185] width 773 height 370
drag, startPoint x: 198, startPoint y: 72, endPoint x: 316, endPoint y: 174, distance: 156.5
click at [316, 174] on div "It mades me blessed https://www.familyismytreasure.com/250923-3 Details Never w…" at bounding box center [285, 120] width 250 height 116
copy div "It mades me blessed https://www.familyismytreasure.com/250923-3 Details Never w…"
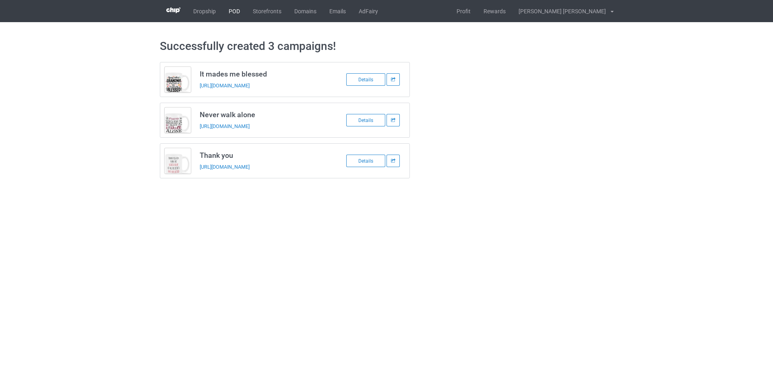
click at [236, 10] on link "POD" at bounding box center [234, 11] width 24 height 22
